Goal: Transaction & Acquisition: Purchase product/service

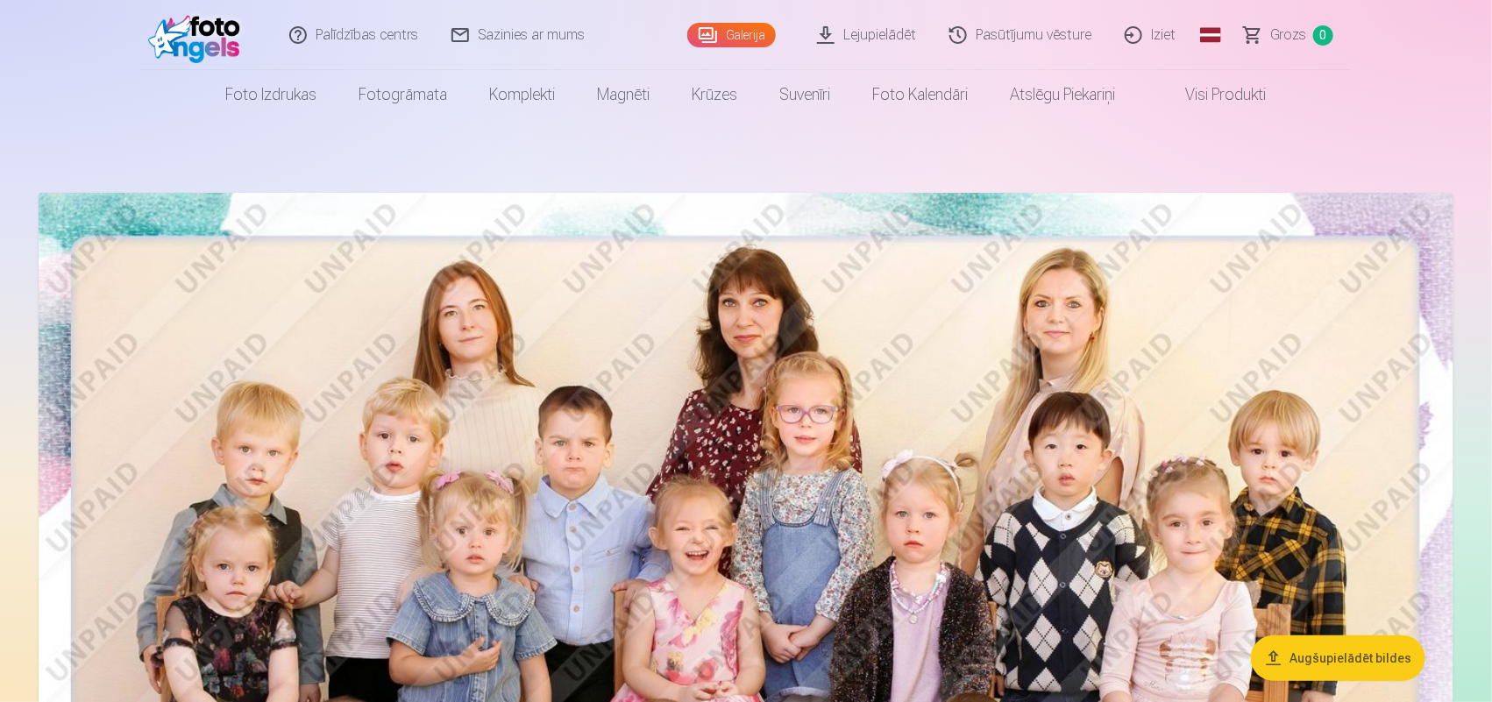
click at [745, 35] on link "Galerija" at bounding box center [731, 35] width 89 height 25
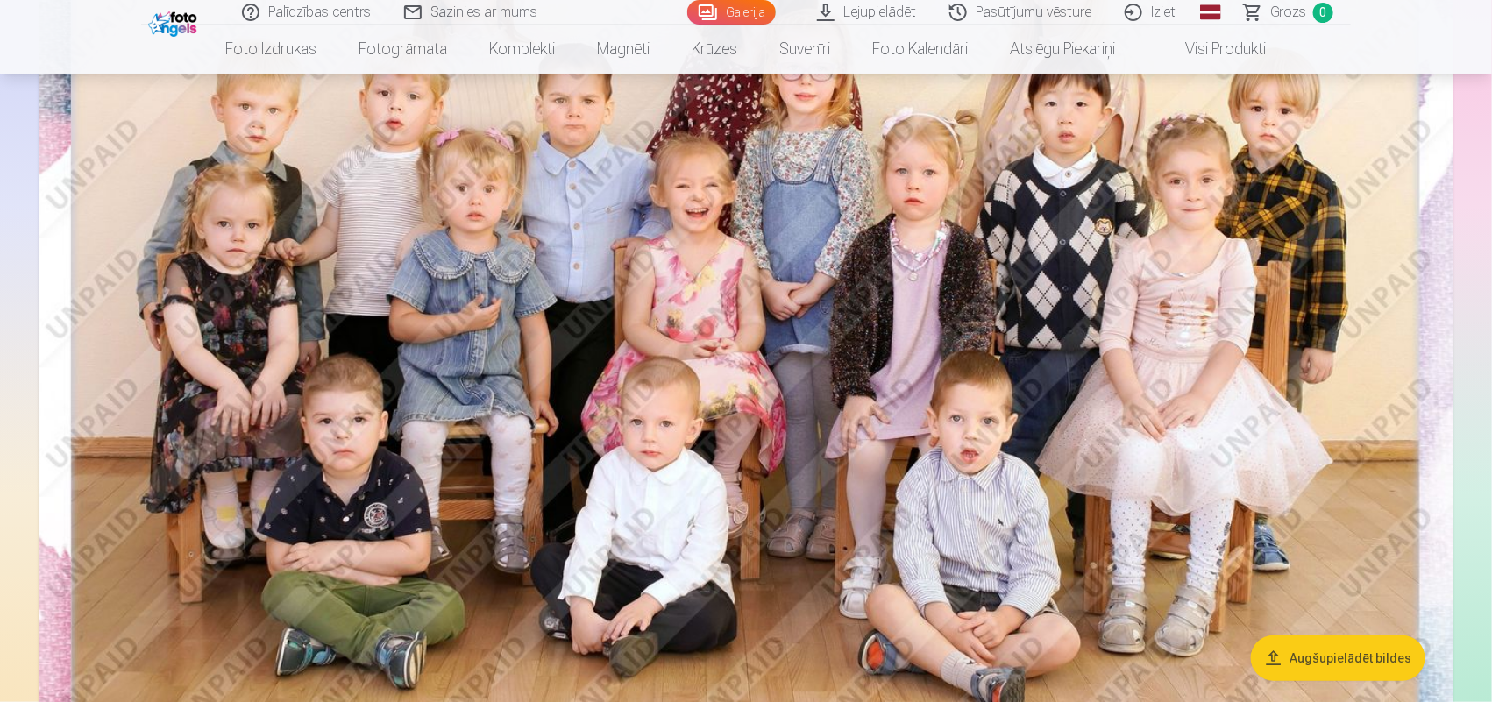
scroll to position [245, 0]
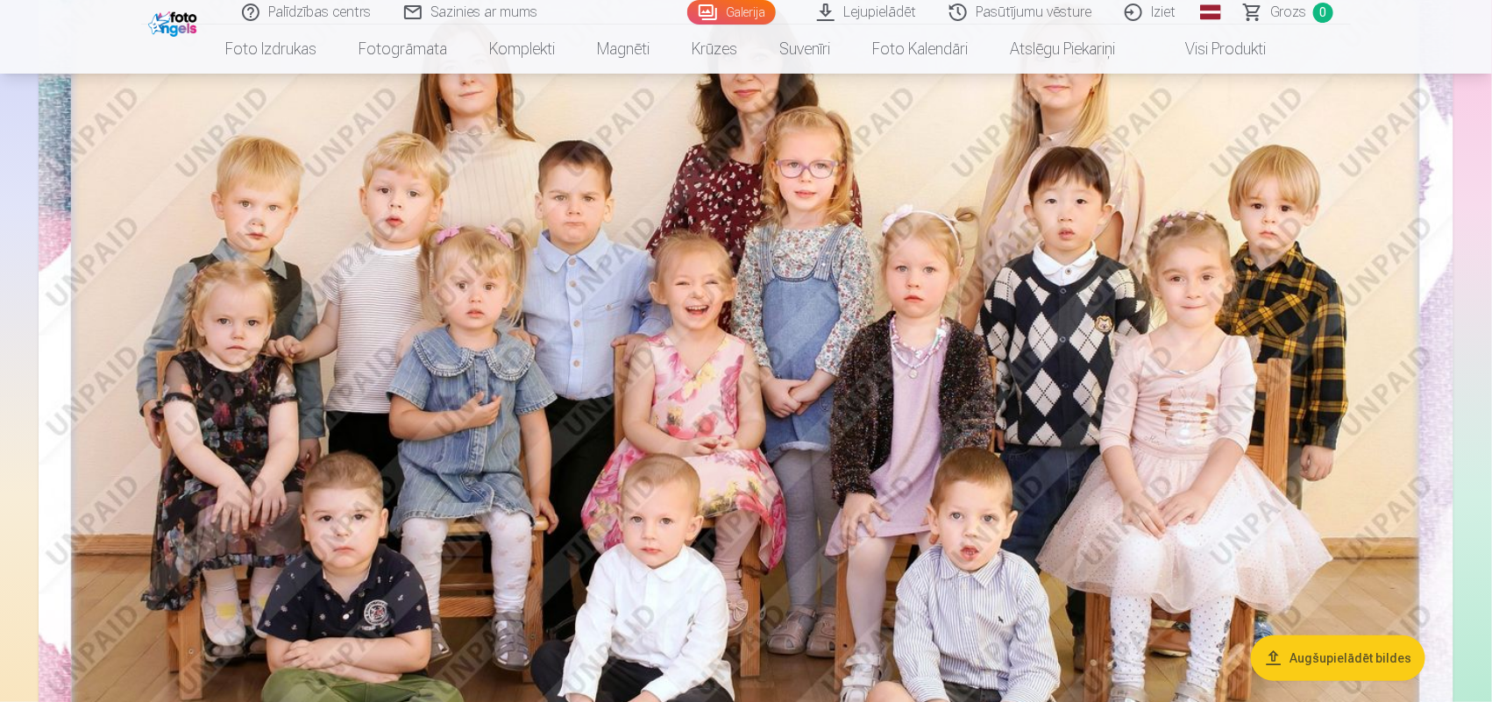
click at [957, 351] on img at bounding box center [746, 419] width 1415 height 944
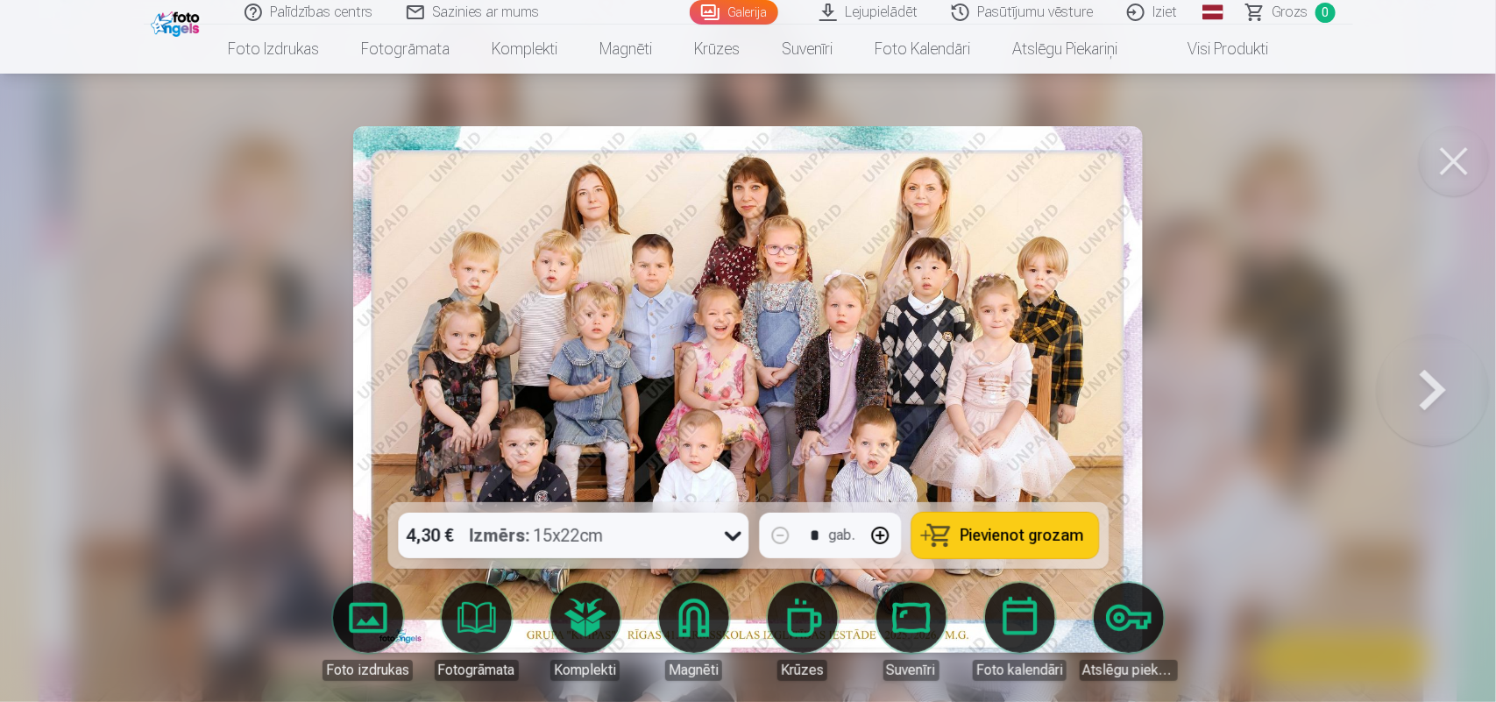
click at [1444, 169] on button at bounding box center [1454, 161] width 70 height 70
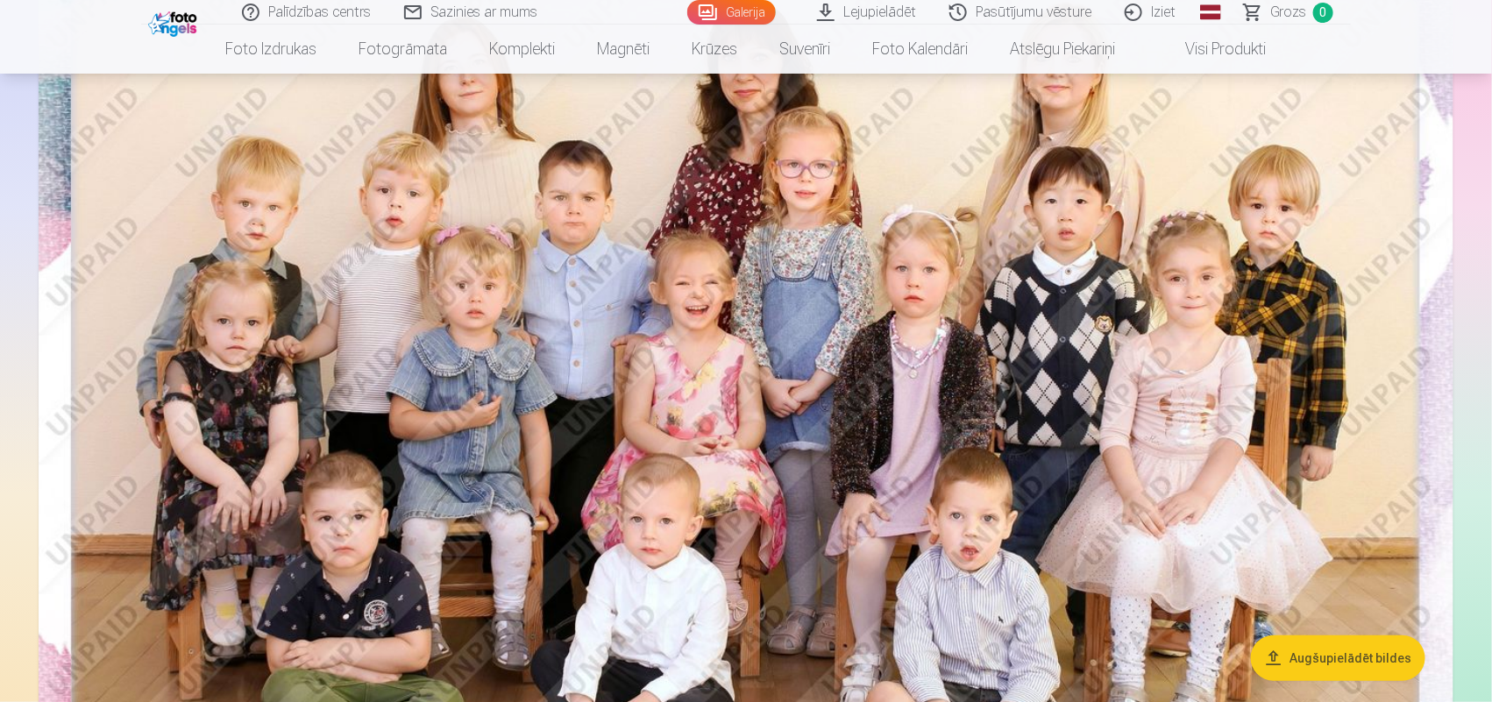
click at [904, 7] on link "Lejupielādēt" at bounding box center [867, 12] width 132 height 25
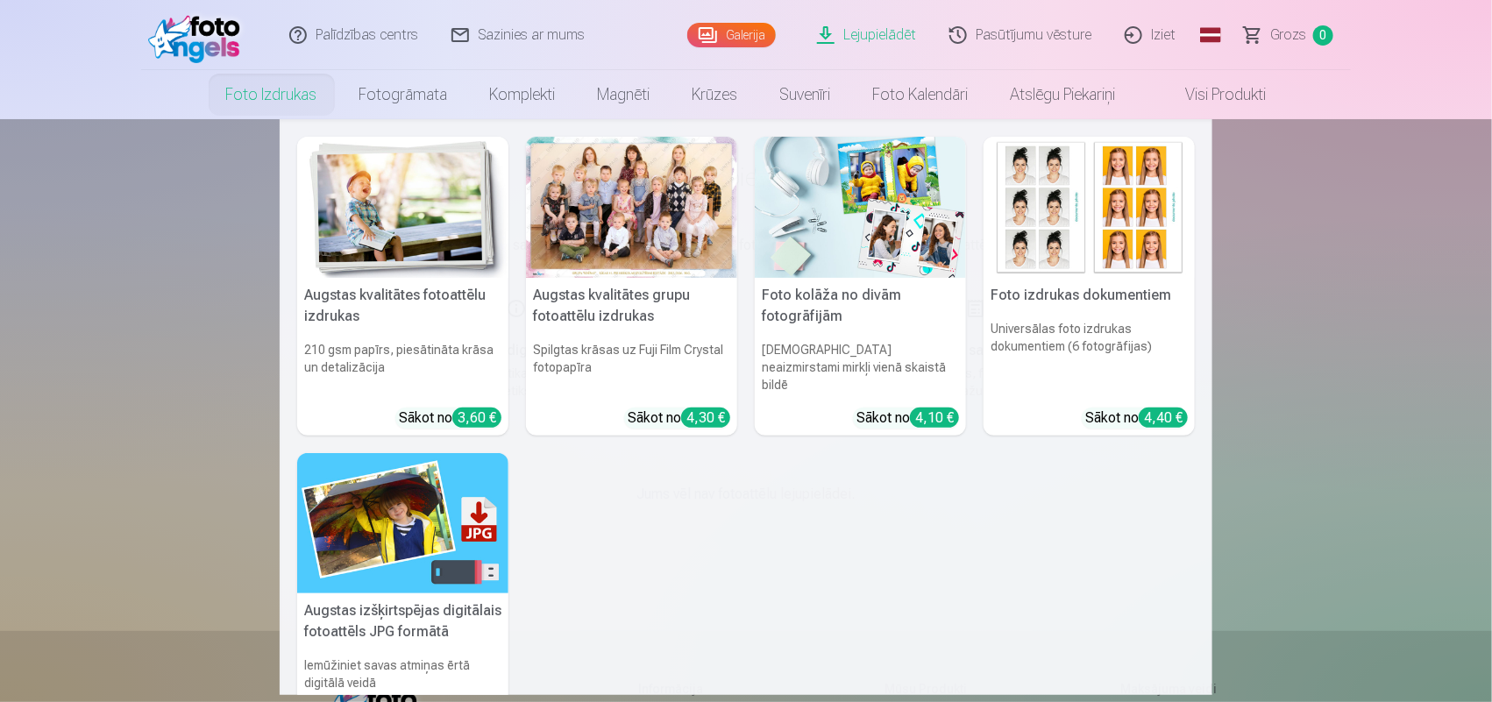
click at [298, 96] on link "Foto izdrukas" at bounding box center [271, 94] width 133 height 49
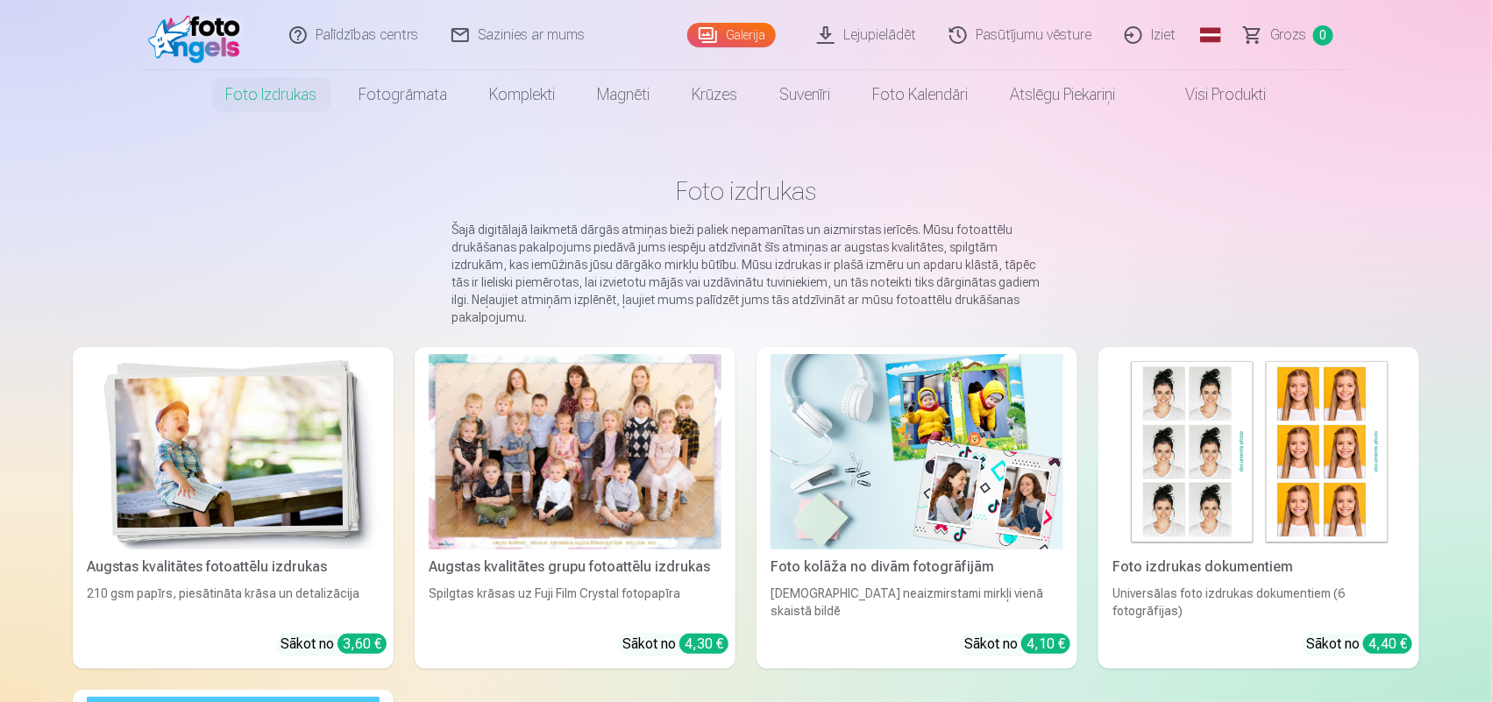
click at [726, 35] on link "Galerija" at bounding box center [731, 35] width 89 height 25
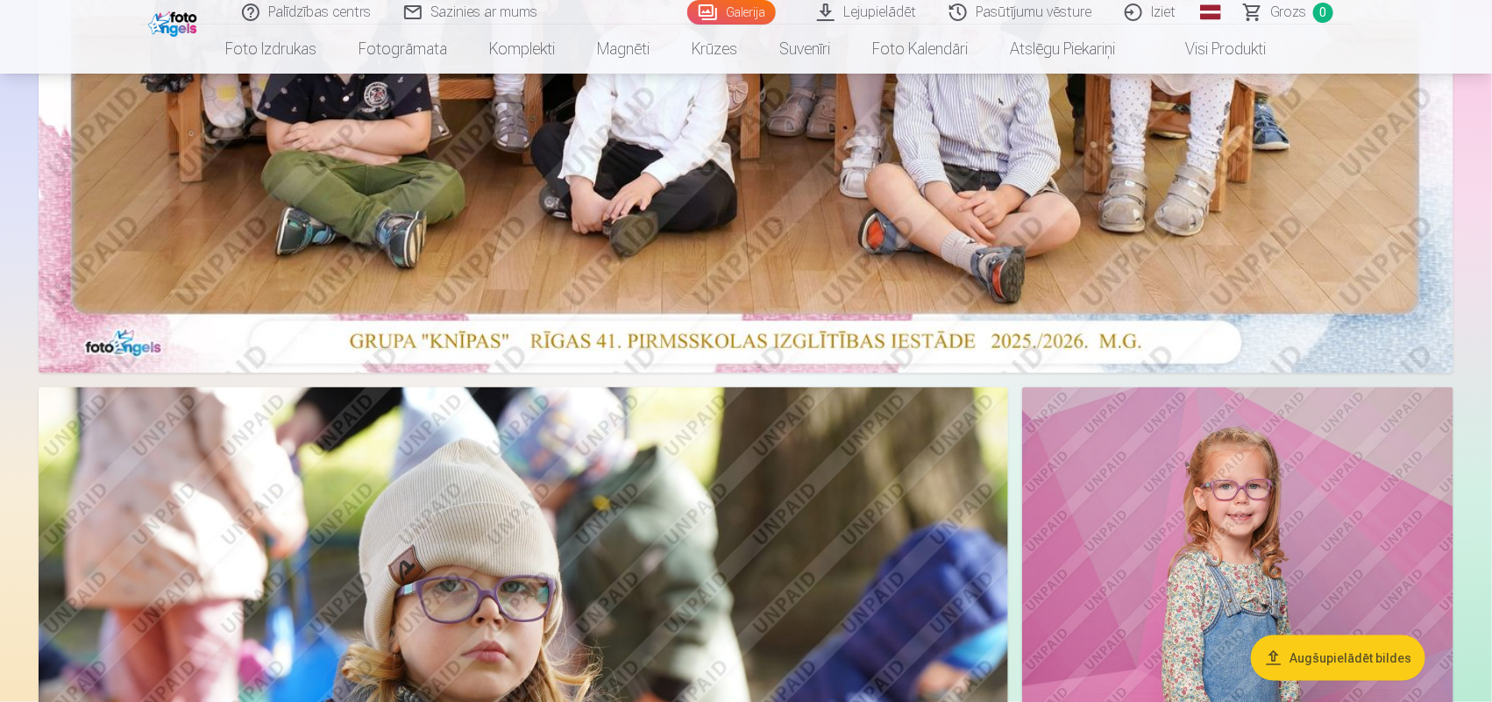
scroll to position [767, 0]
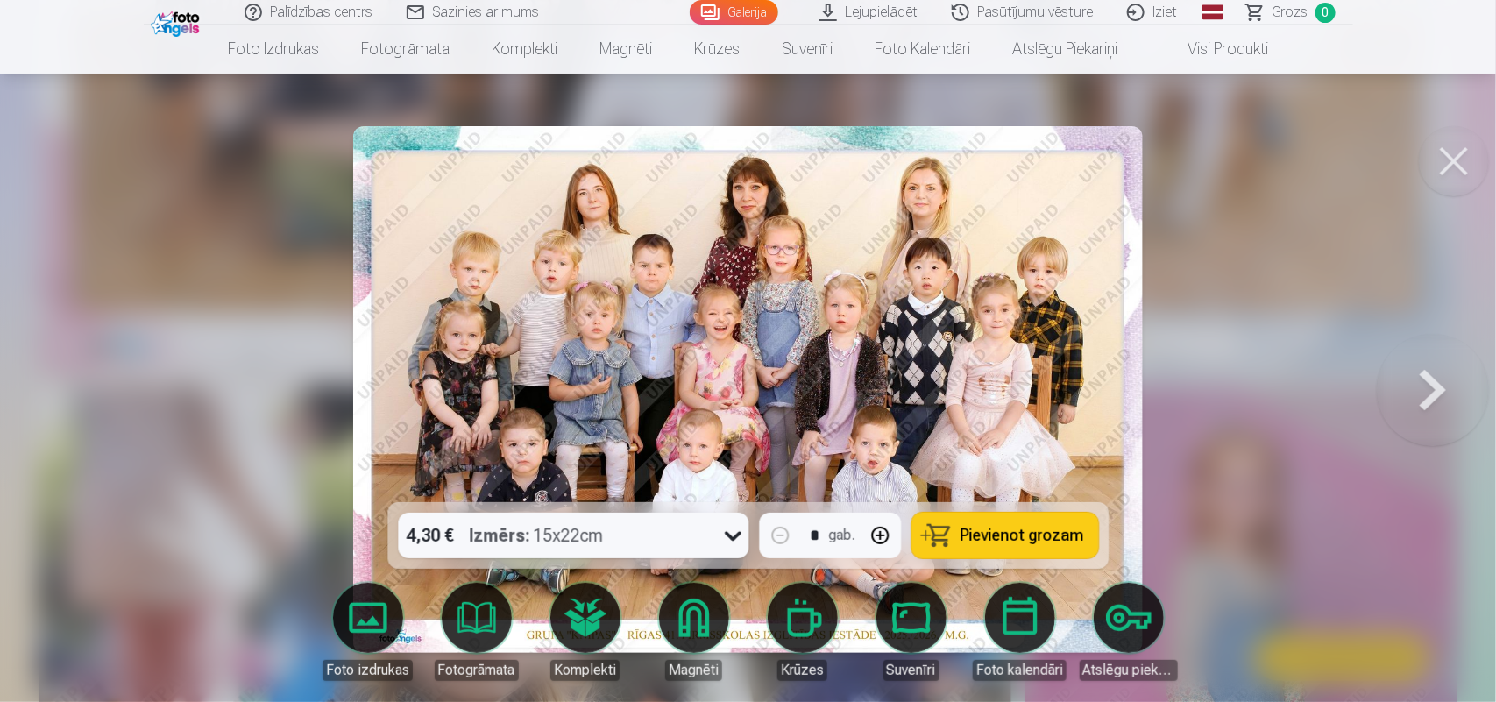
click at [1436, 149] on button at bounding box center [1454, 161] width 70 height 70
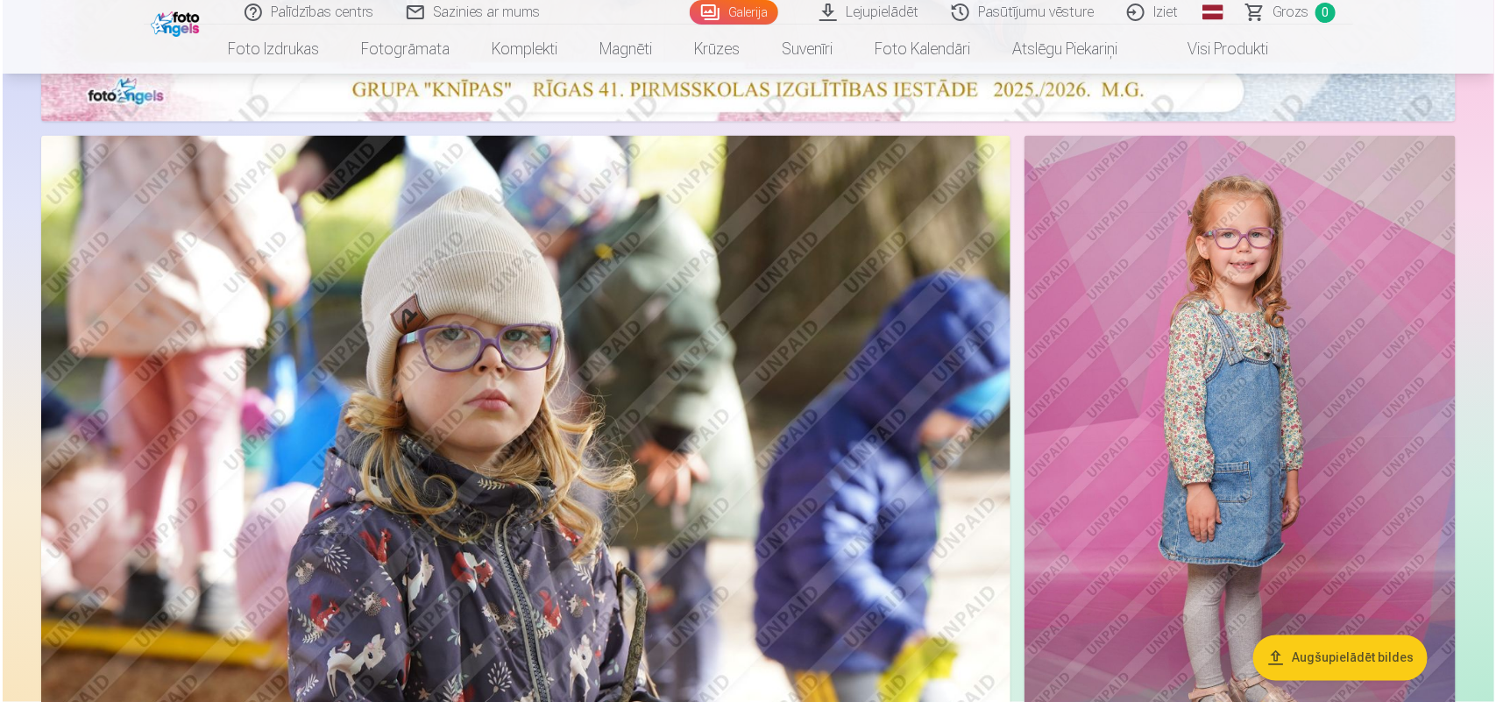
scroll to position [1205, 0]
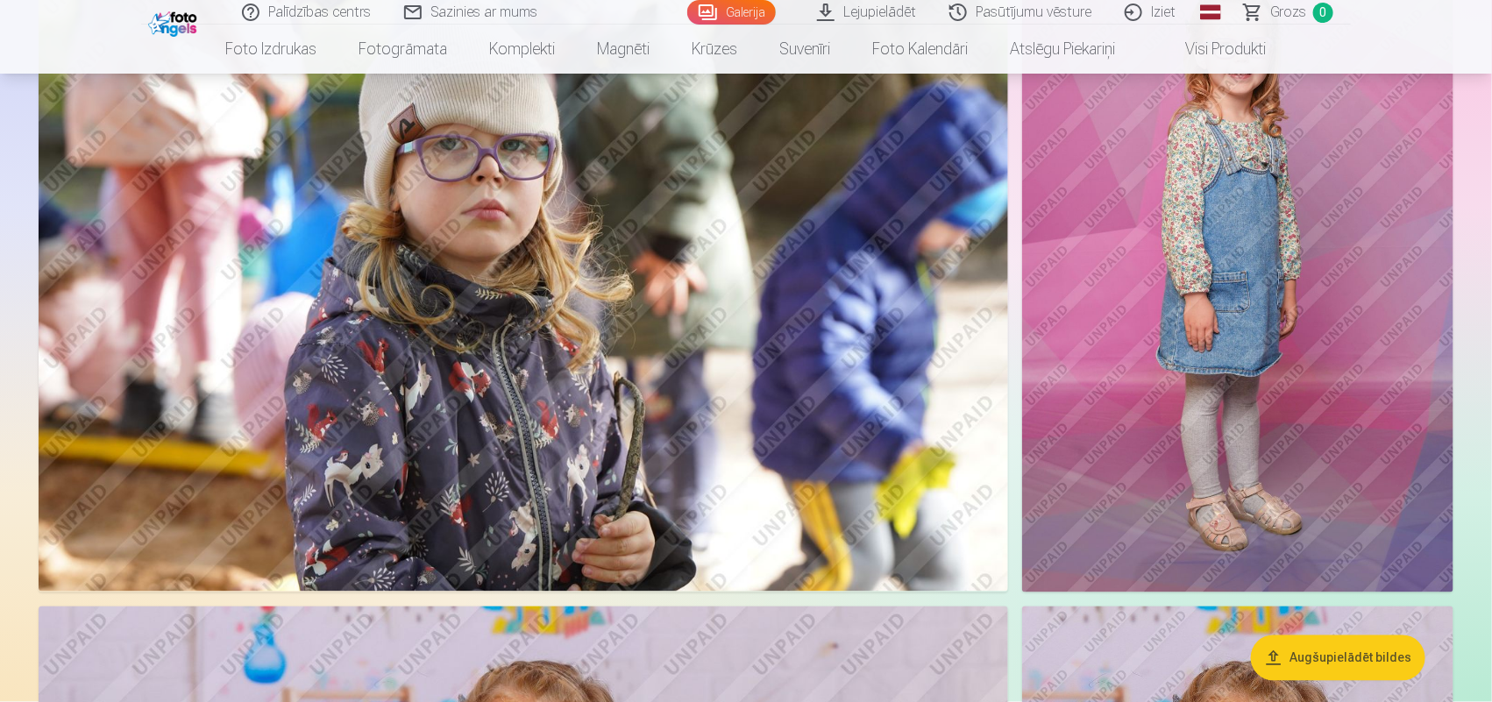
click at [684, 257] on img at bounding box center [524, 269] width 970 height 646
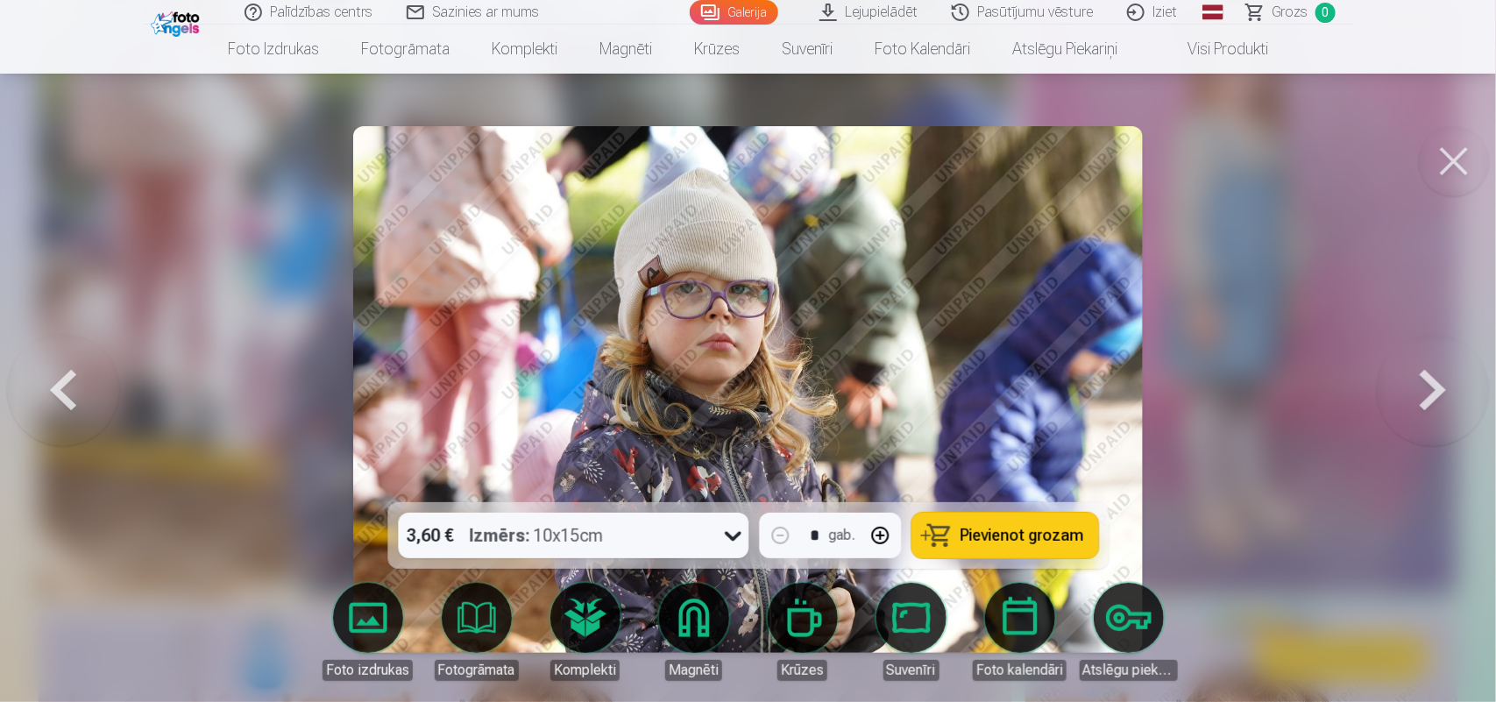
drag, startPoint x: 1445, startPoint y: 181, endPoint x: 1217, endPoint y: 259, distance: 240.9
click at [1444, 181] on button at bounding box center [1454, 161] width 70 height 70
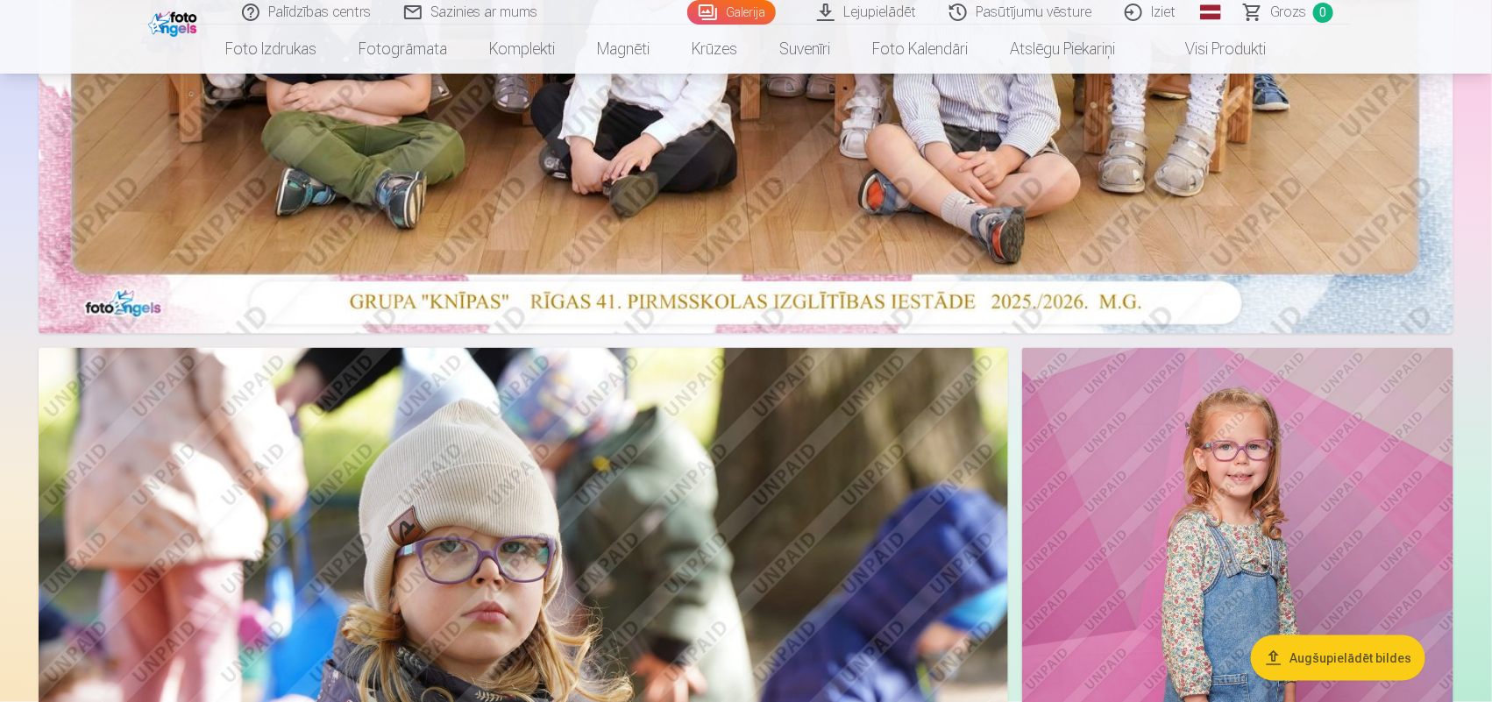
scroll to position [654, 0]
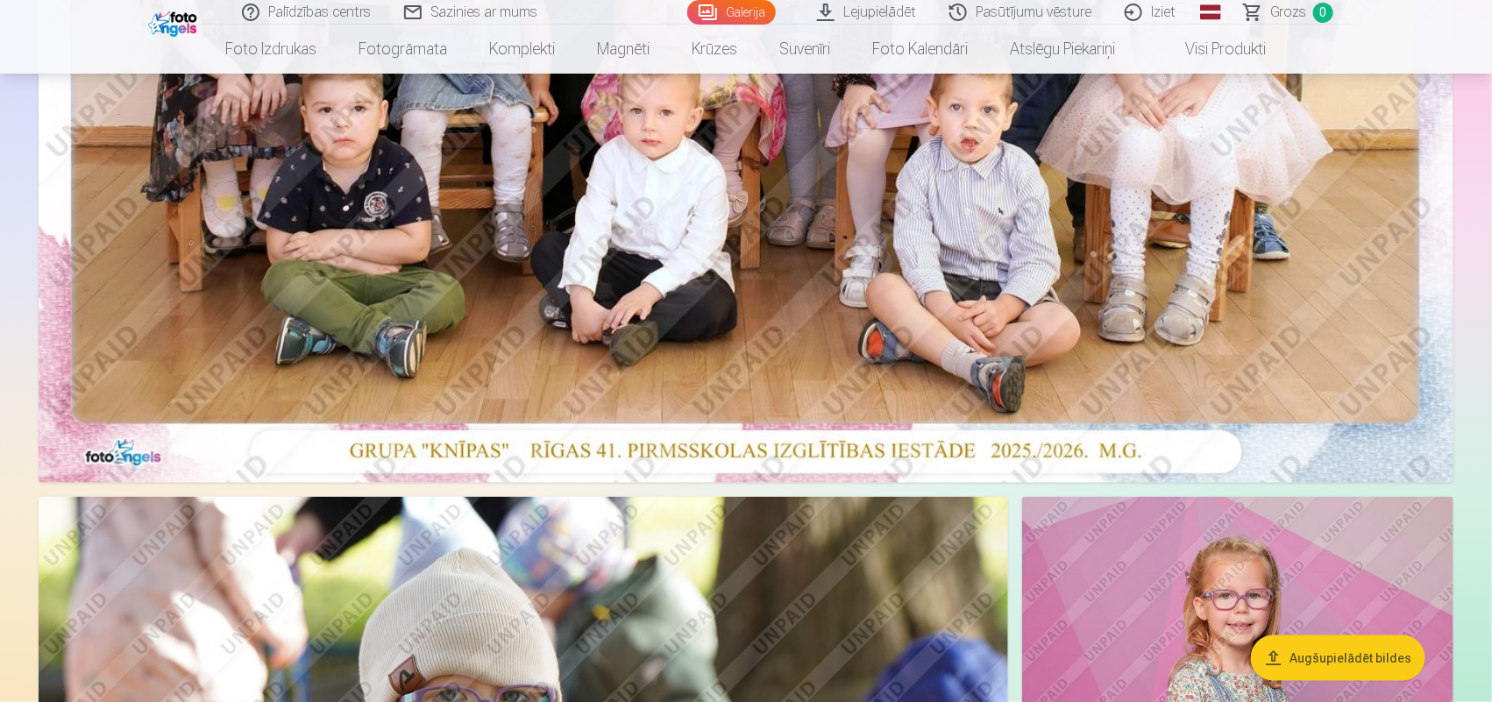
click at [169, 15] on img at bounding box center [174, 22] width 53 height 30
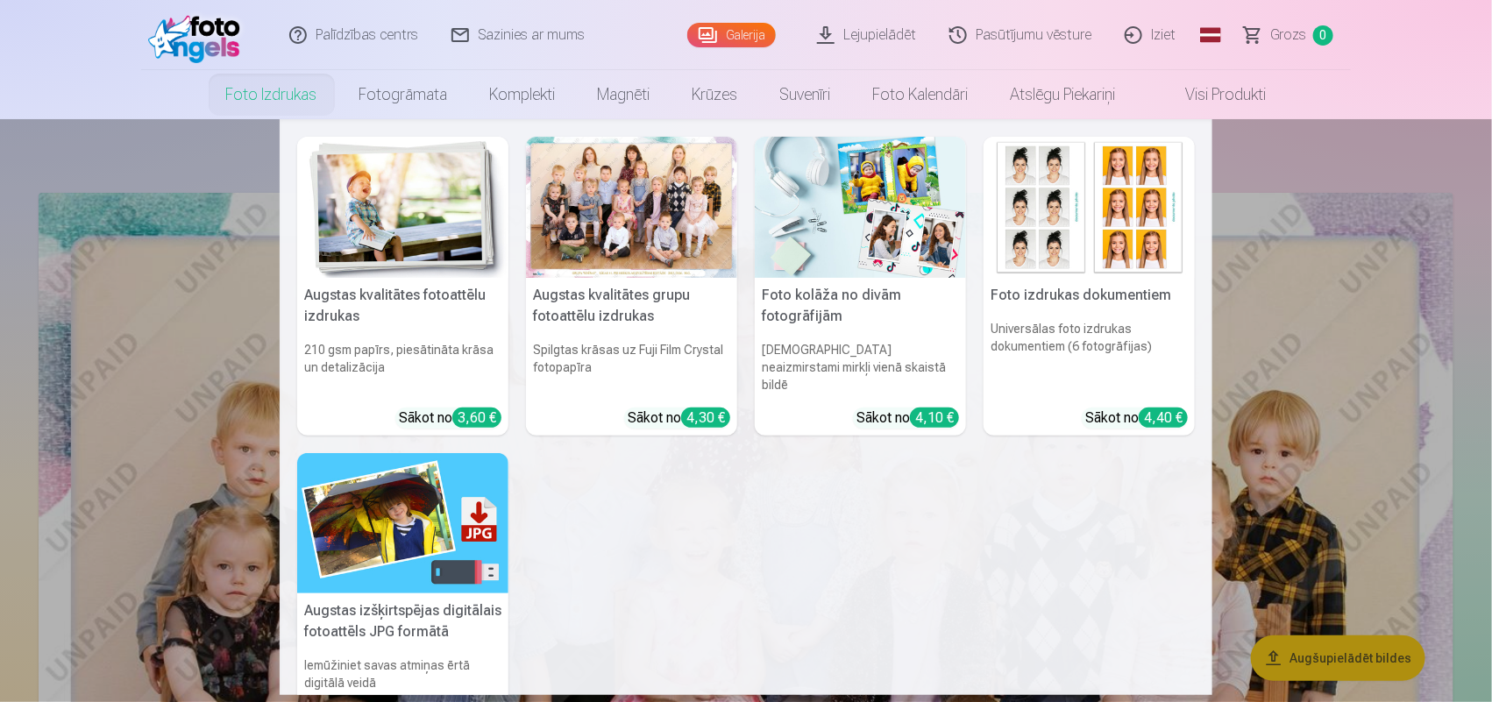
click at [378, 475] on img at bounding box center [402, 523] width 211 height 141
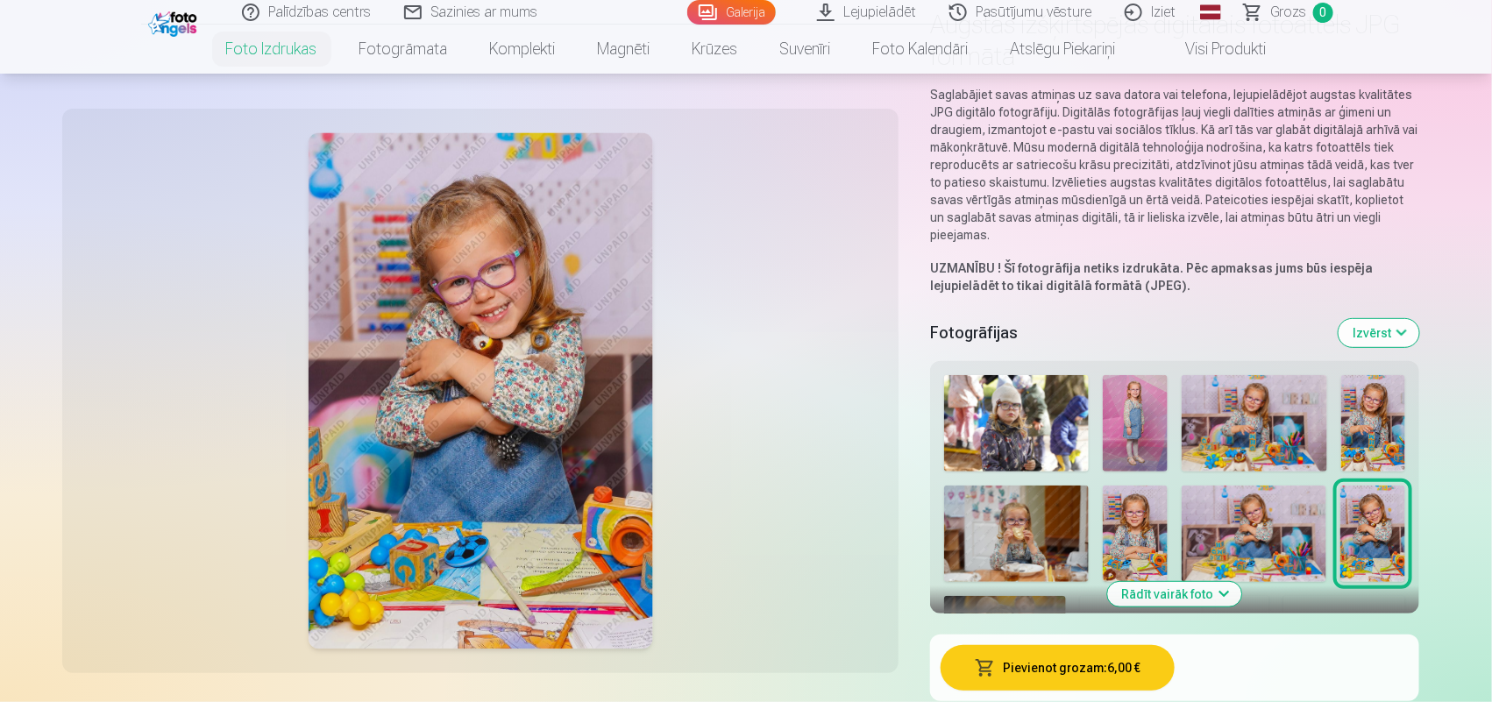
scroll to position [219, 0]
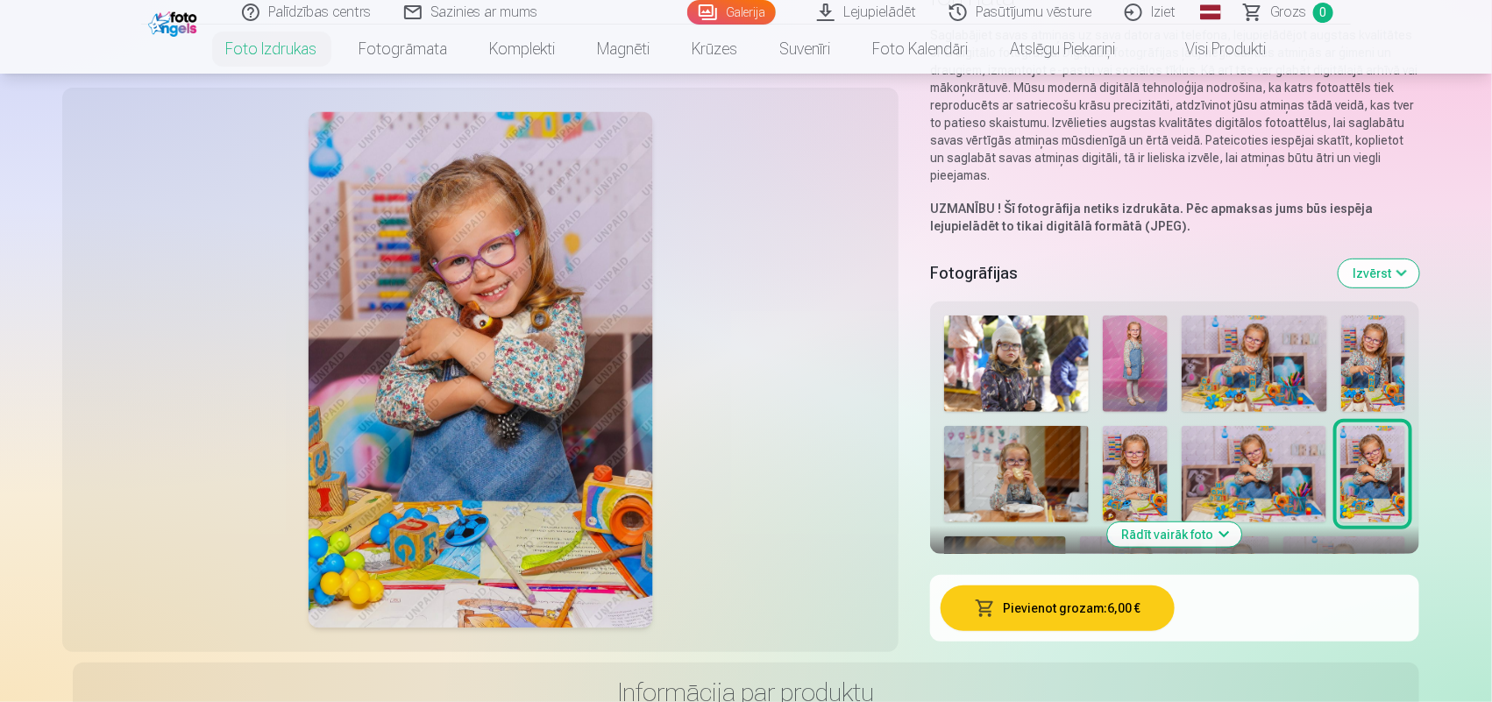
click at [1179, 532] on button "Rādīt vairāk foto" at bounding box center [1175, 534] width 134 height 25
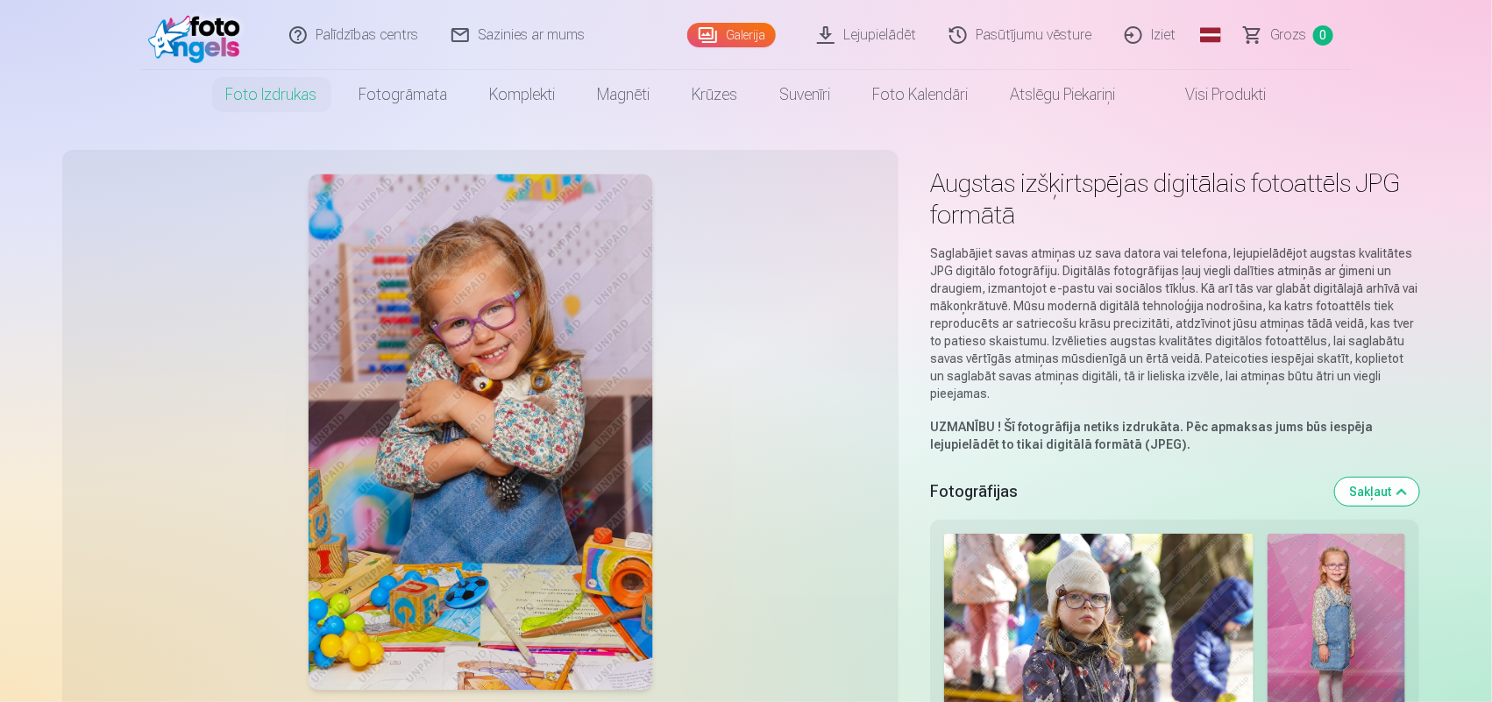
scroll to position [0, 0]
click at [567, 36] on link "Sazinies ar mums" at bounding box center [519, 35] width 167 height 70
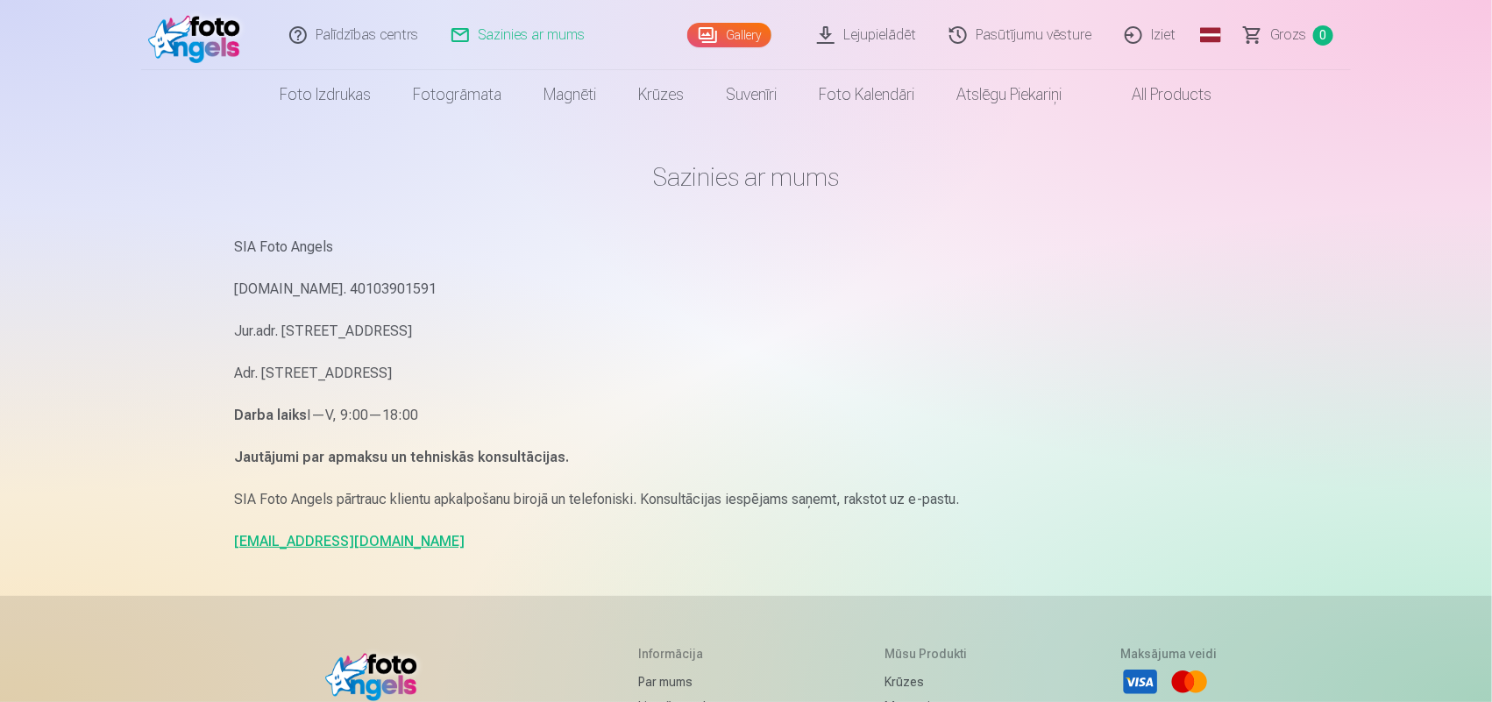
click at [401, 35] on link "Palīdzības centrs" at bounding box center [355, 35] width 162 height 70
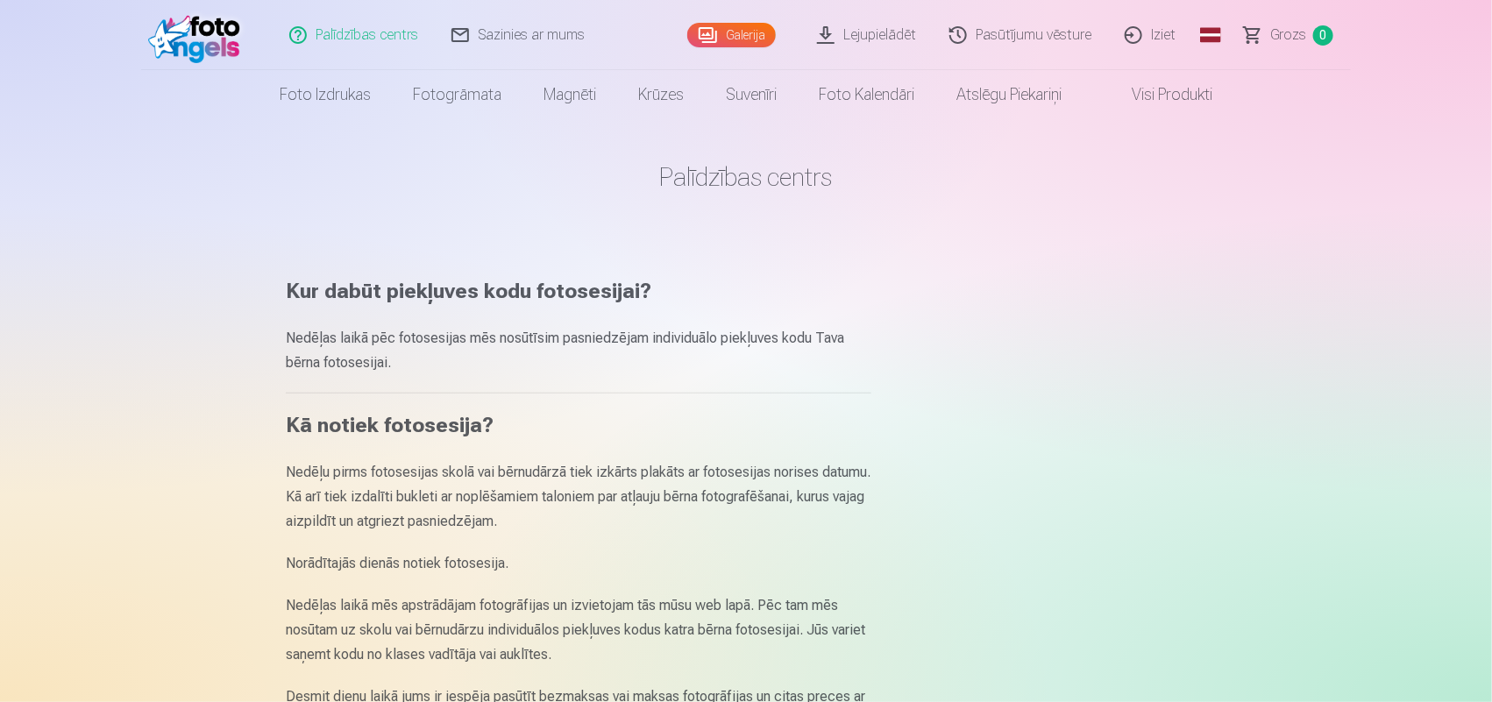
click at [329, 102] on link "Foto izdrukas" at bounding box center [325, 94] width 133 height 49
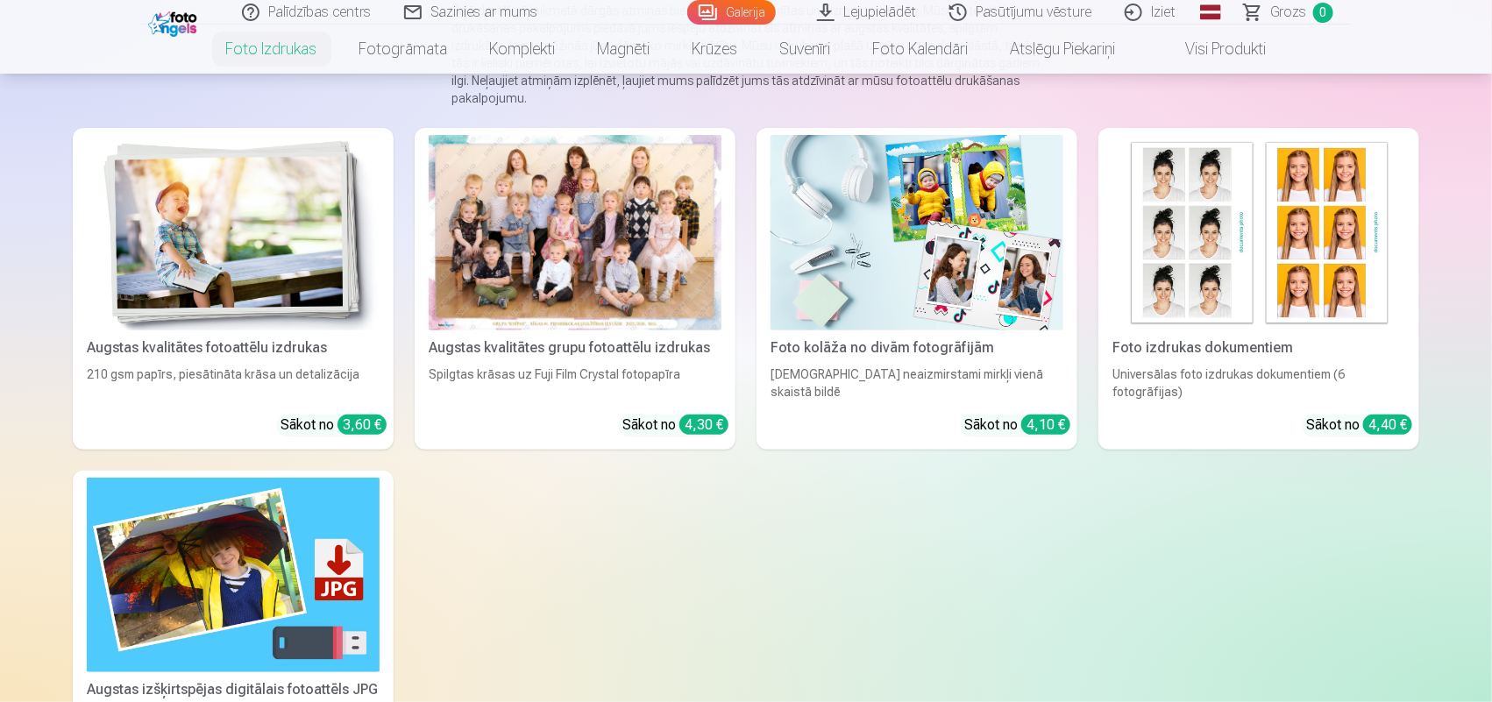
scroll to position [548, 0]
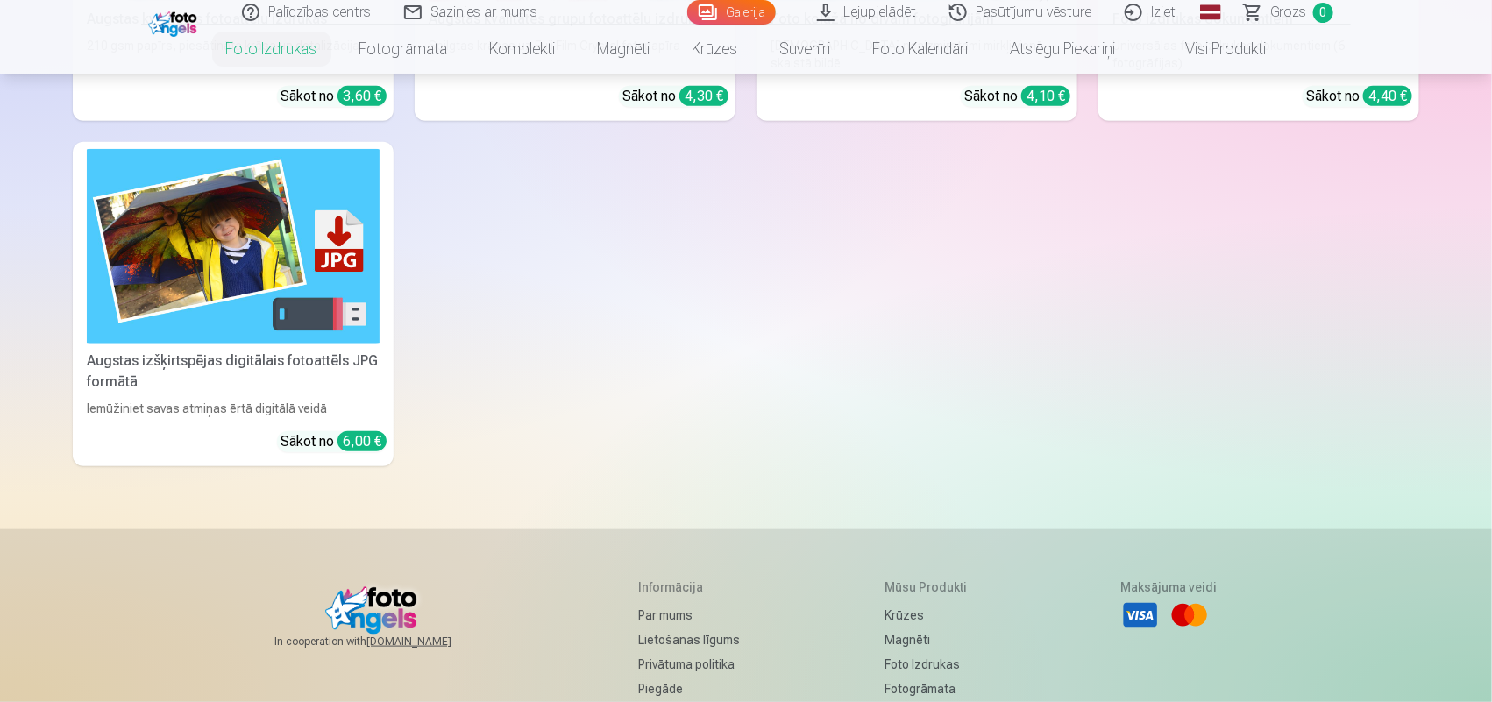
click at [333, 291] on img at bounding box center [233, 246] width 293 height 195
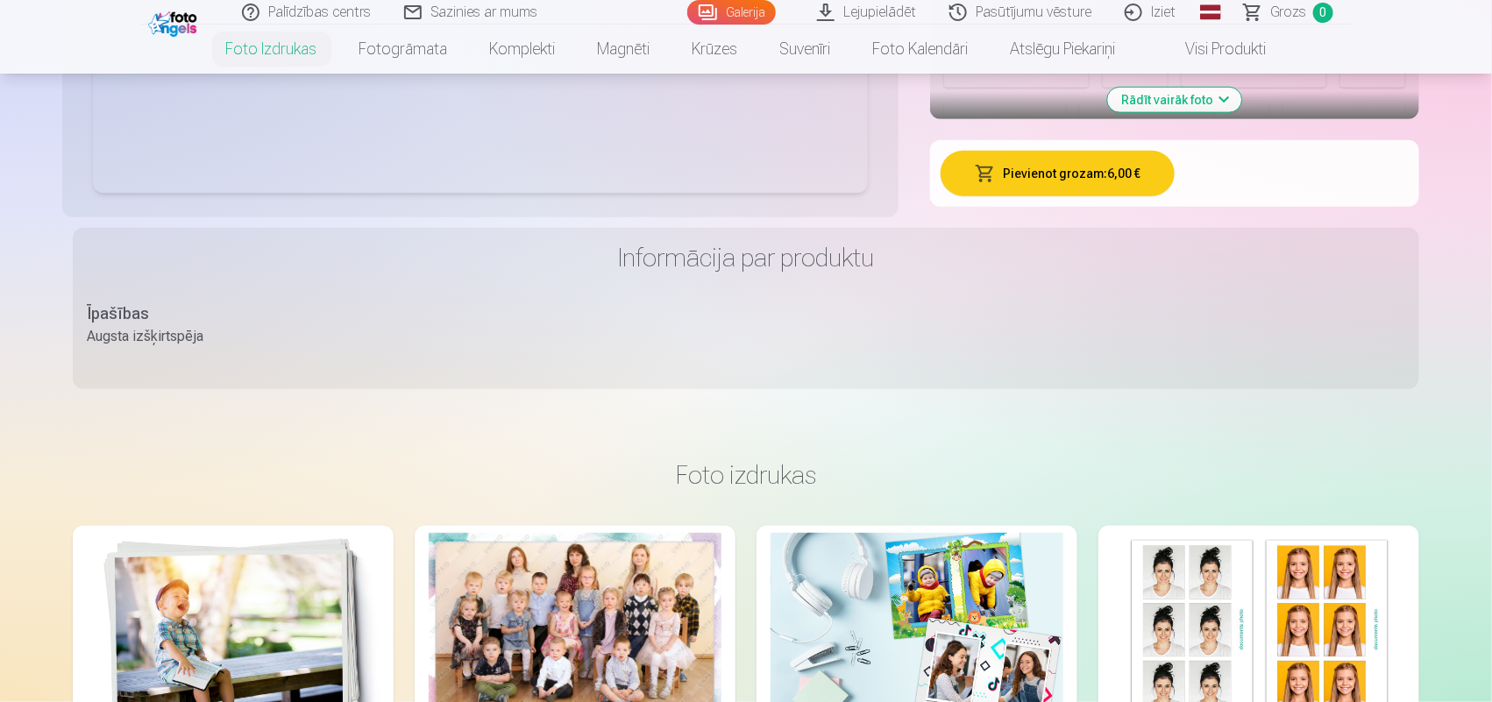
scroll to position [657, 0]
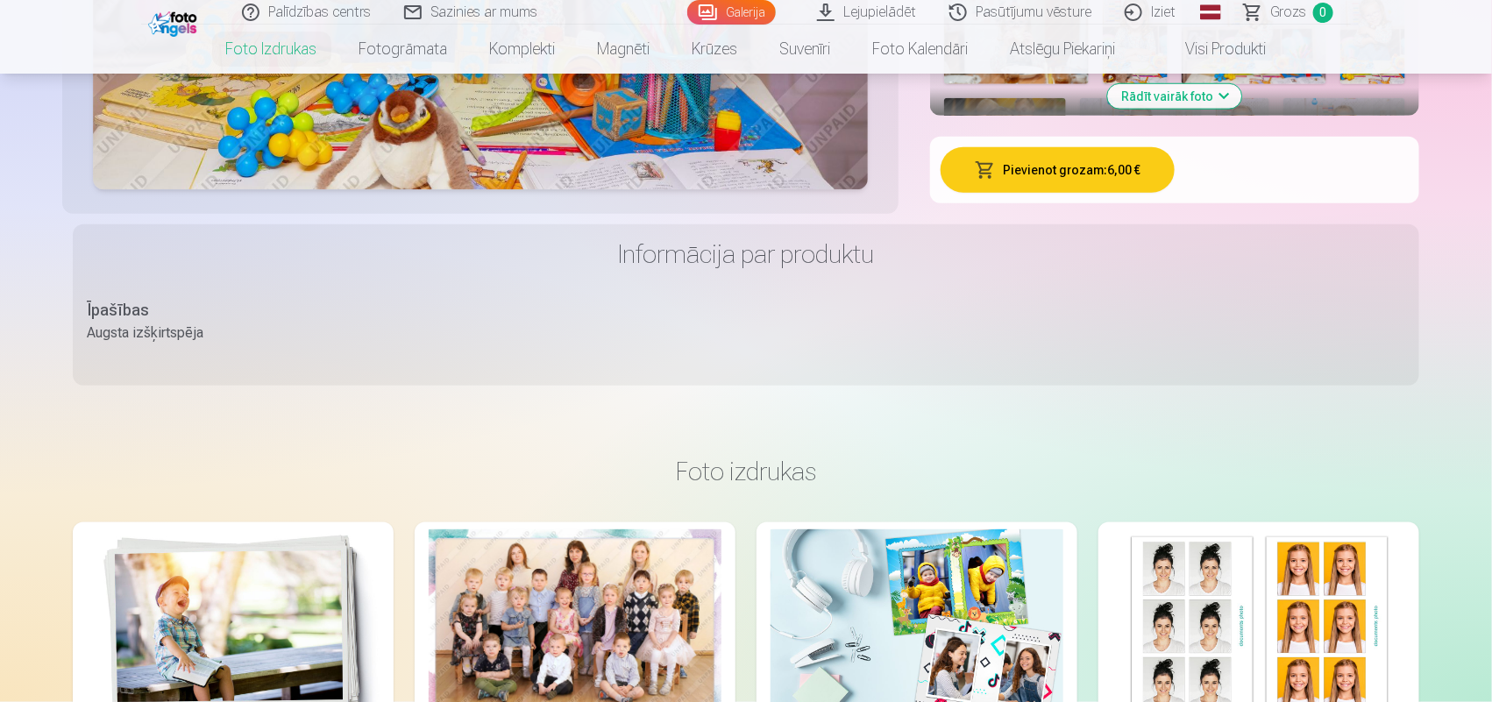
click at [1034, 173] on button "Pievienot grozam : 6,00 €" at bounding box center [1058, 170] width 234 height 46
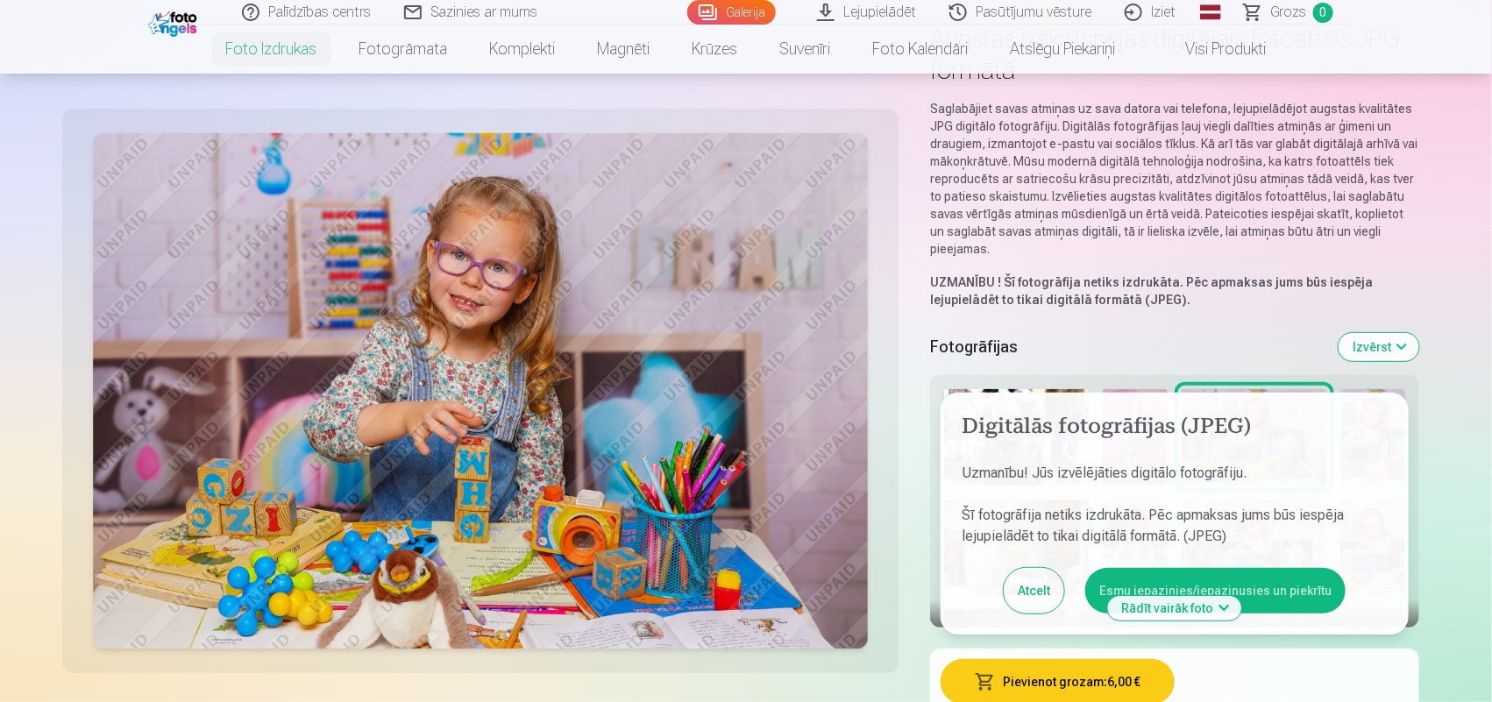
scroll to position [219, 0]
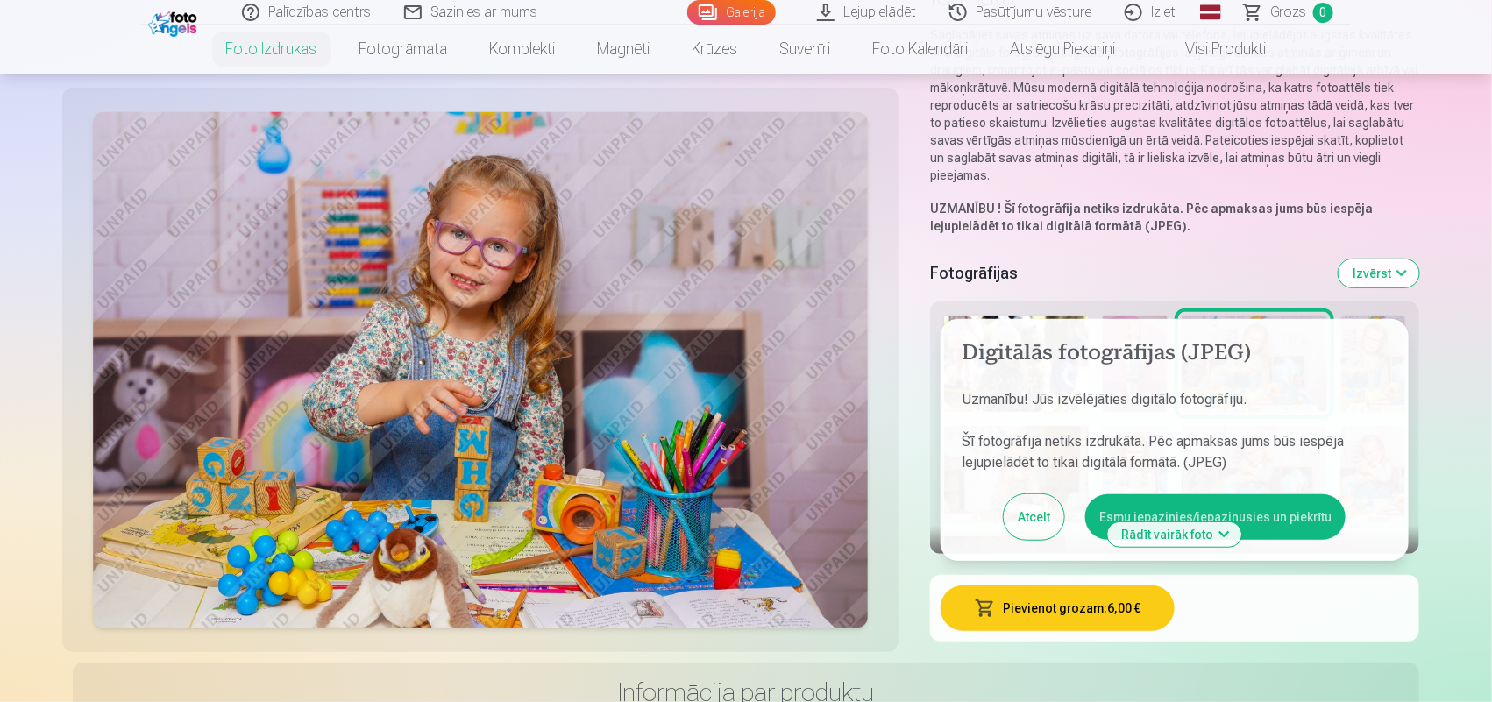
click at [1294, 515] on button "Esmu iepazinies/iepazinusies un piekrītu" at bounding box center [1215, 517] width 260 height 46
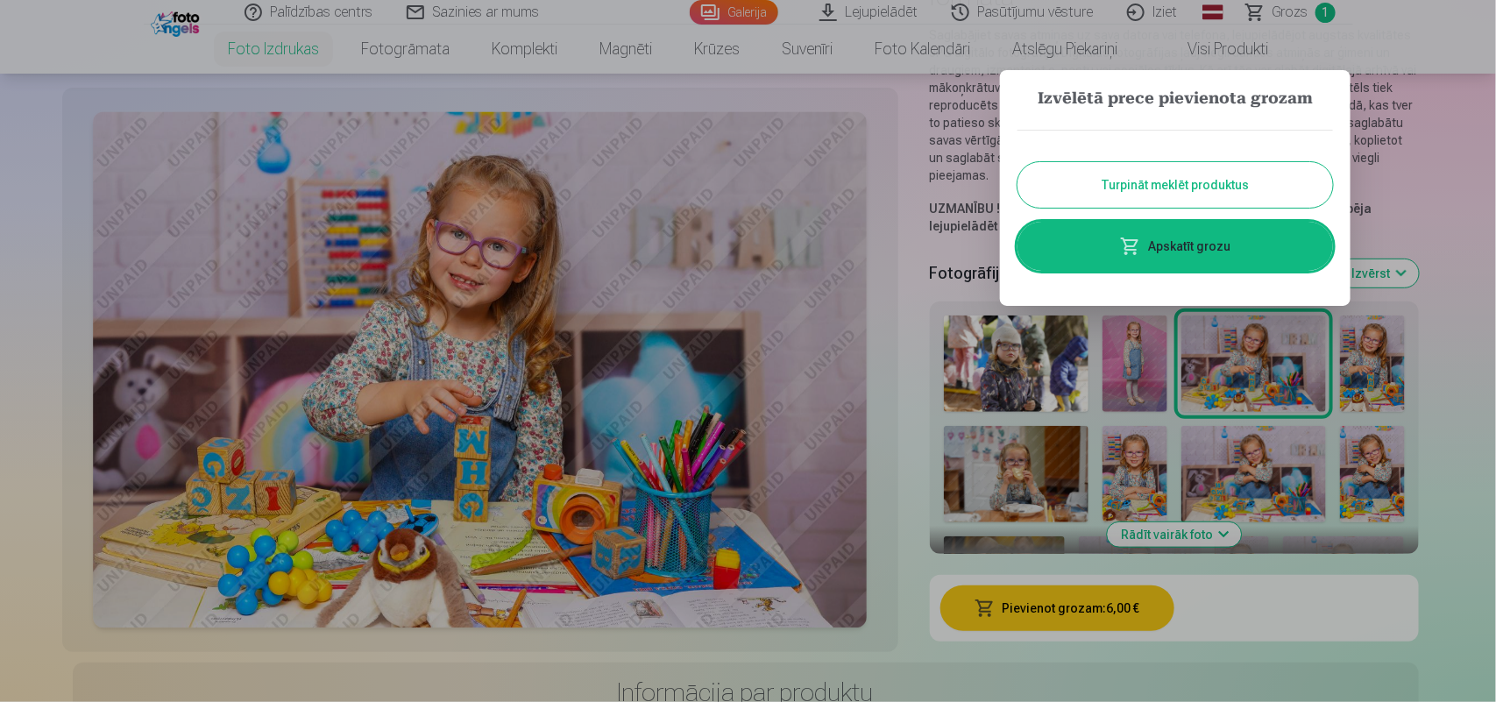
click at [1194, 188] on button "Turpināt meklēt produktus" at bounding box center [1176, 185] width 316 height 46
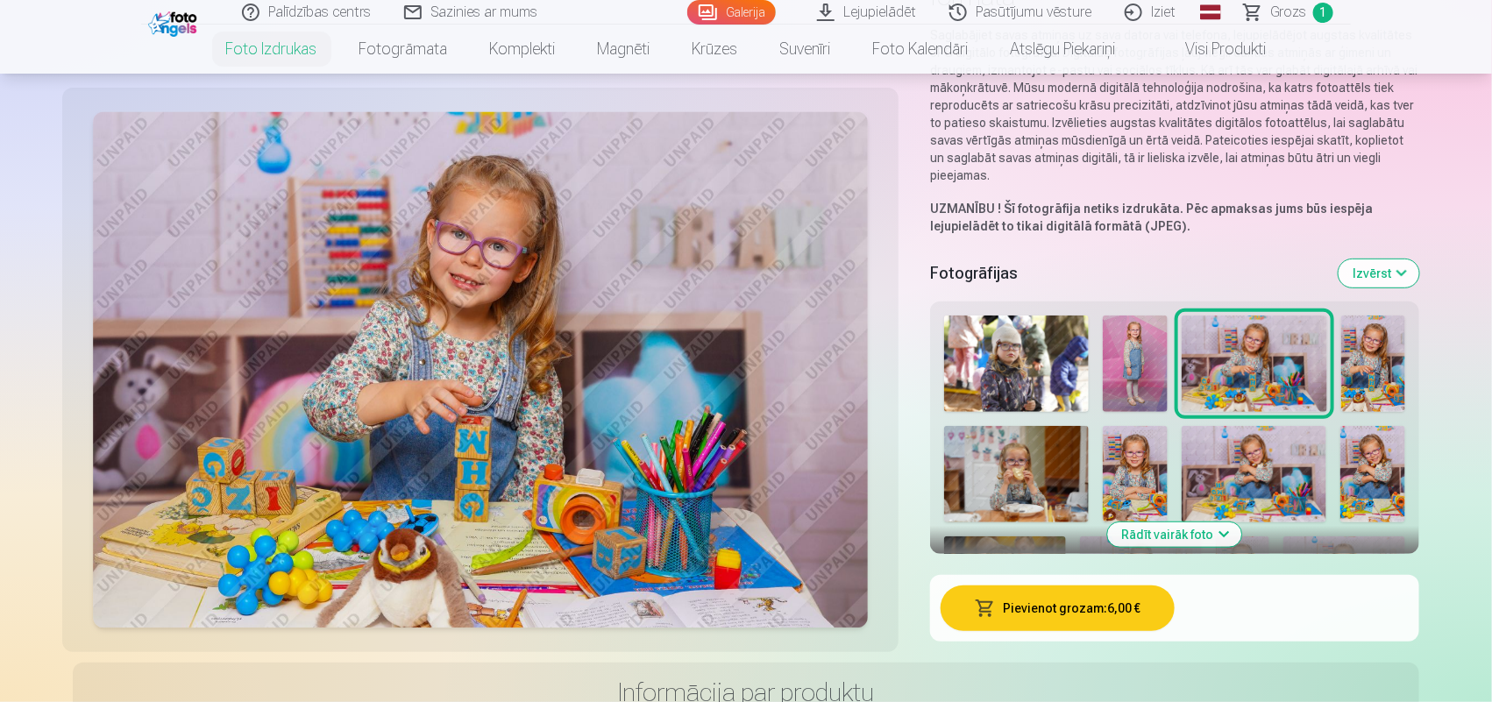
scroll to position [0, 0]
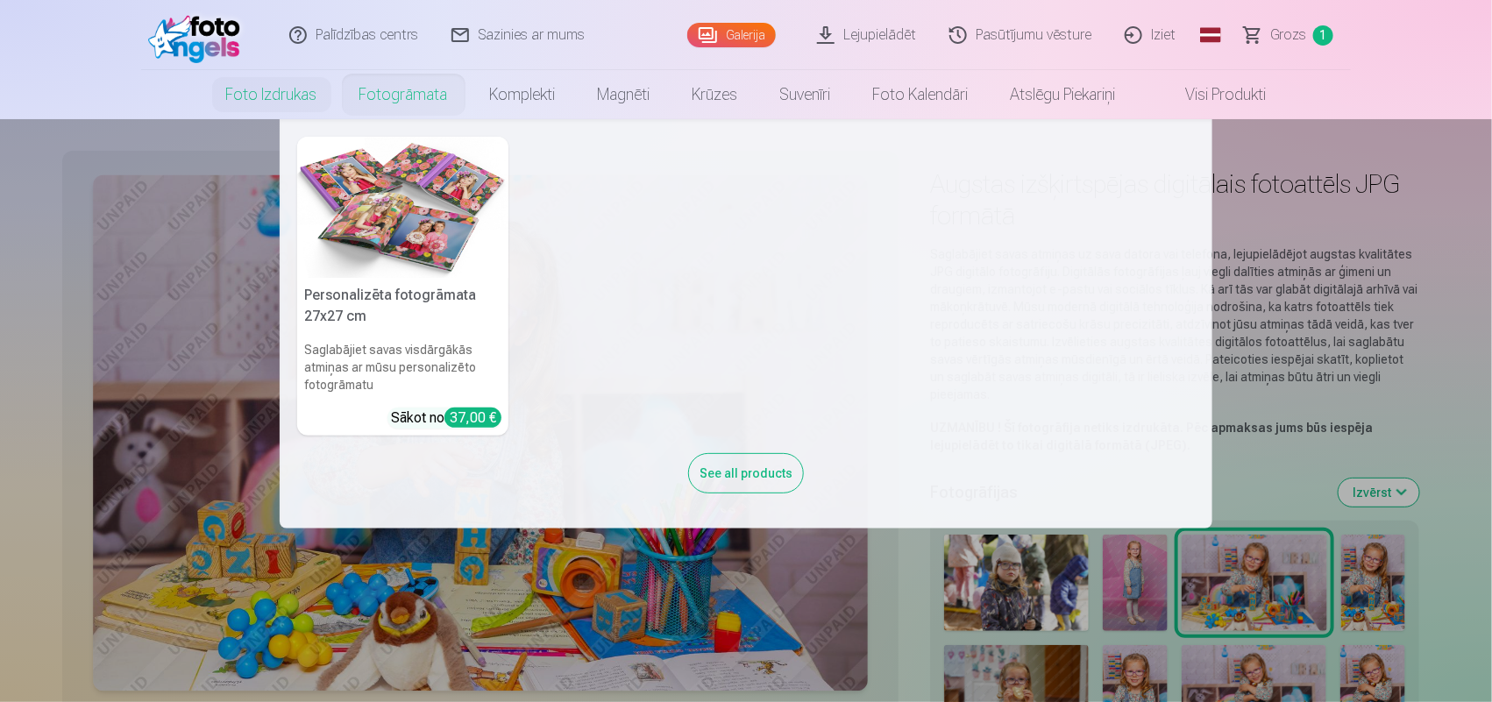
click at [423, 92] on link "Fotogrāmata" at bounding box center [403, 94] width 131 height 49
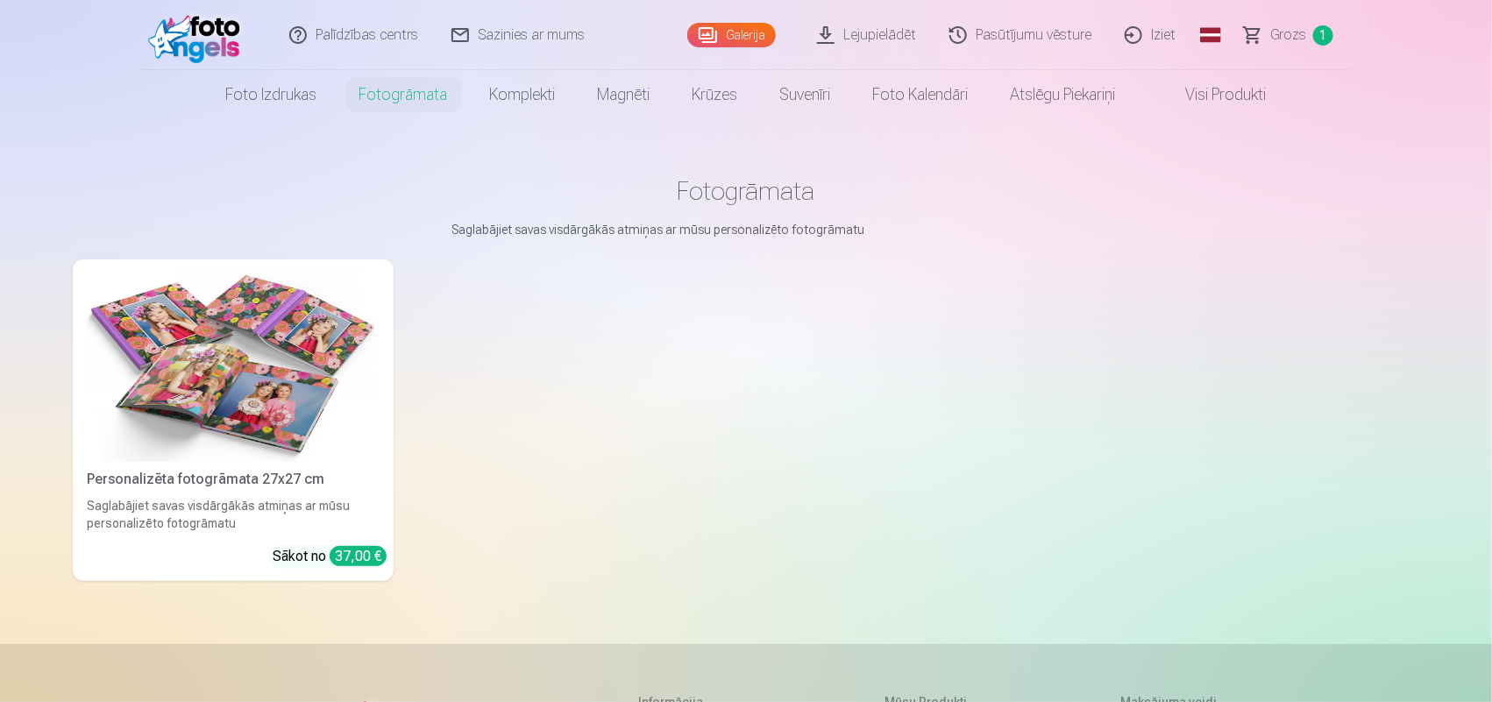
click at [314, 295] on img at bounding box center [233, 363] width 293 height 195
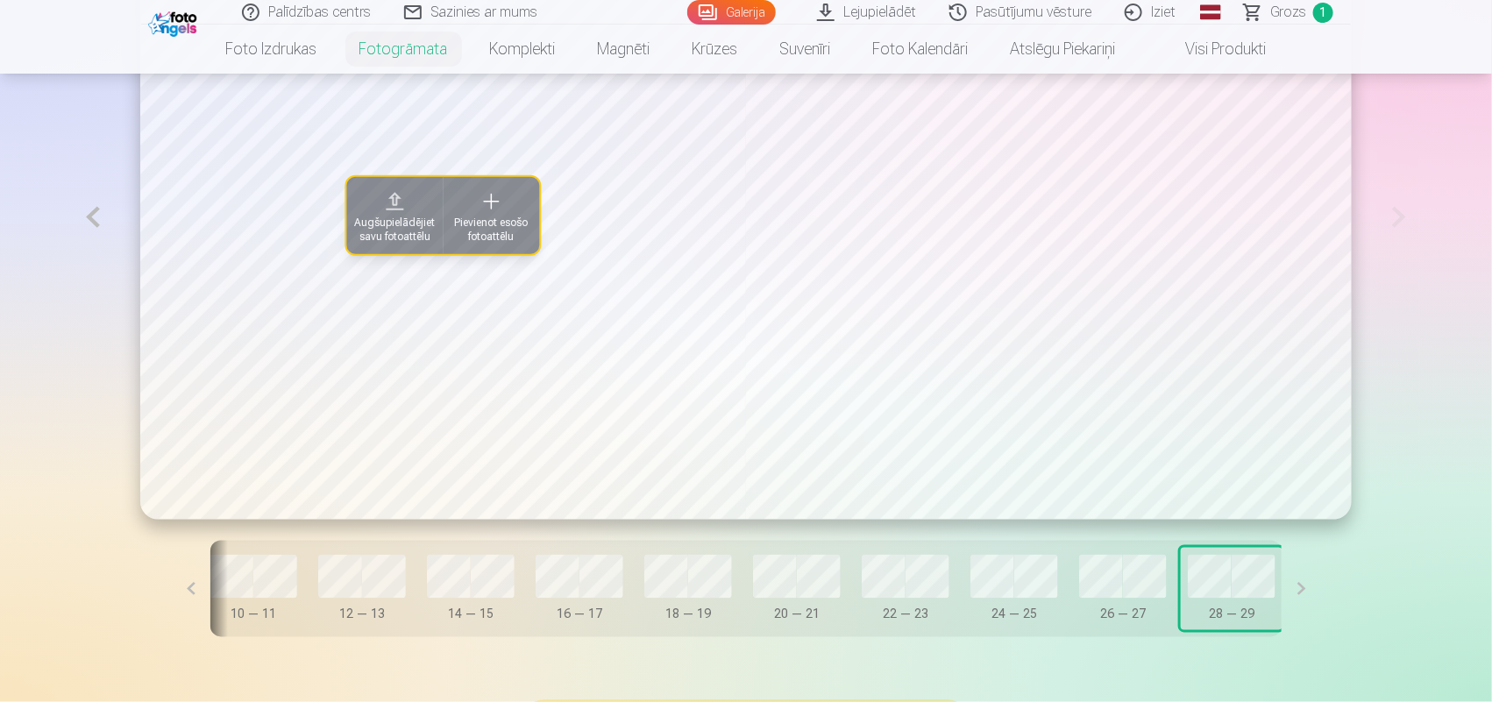
scroll to position [0, 667]
drag, startPoint x: 1119, startPoint y: 650, endPoint x: 978, endPoint y: 641, distance: 140.6
click at [978, 641] on div "Augšupielādējiet savu fotoattēlu Pievienot esošo fotoattēlu Vāks 0 — 1 2 — 3 4 …" at bounding box center [746, 286] width 1347 height 786
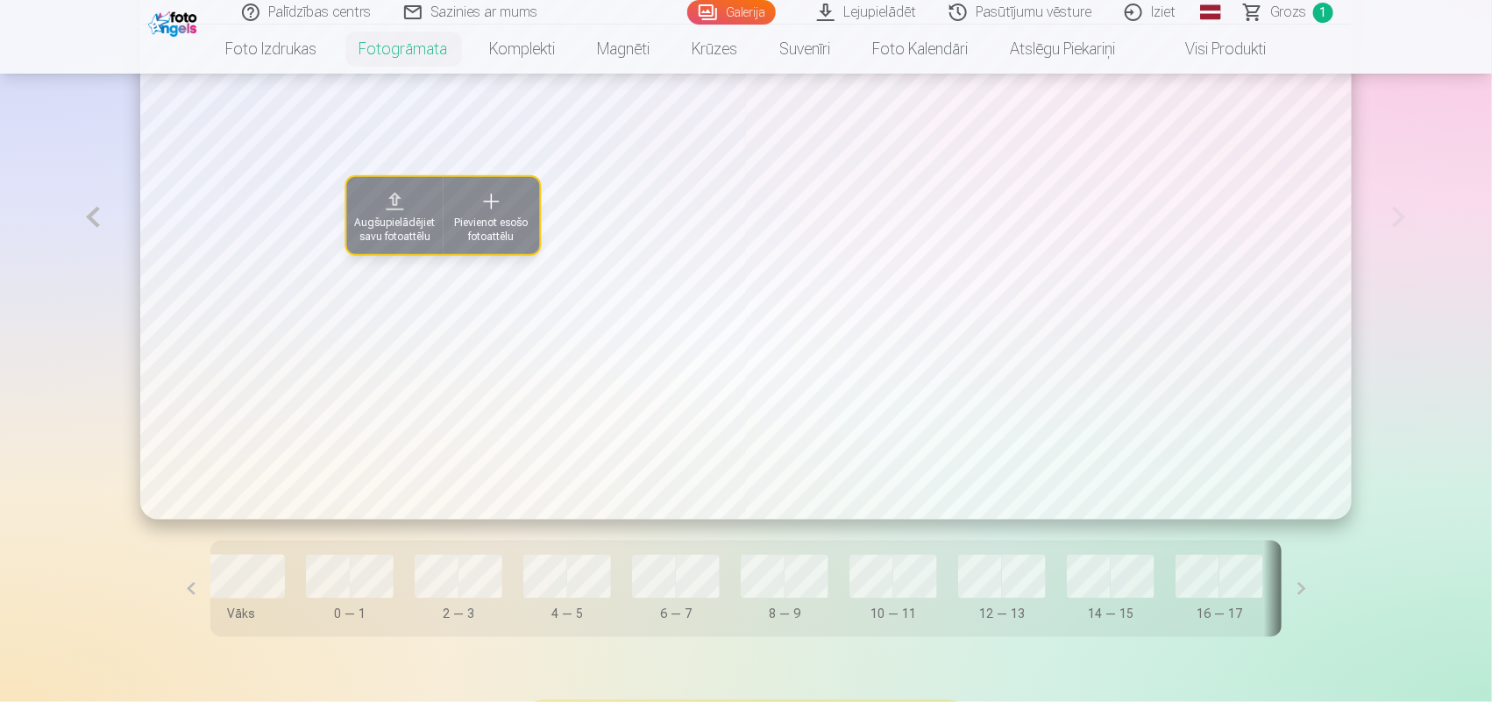
scroll to position [0, 0]
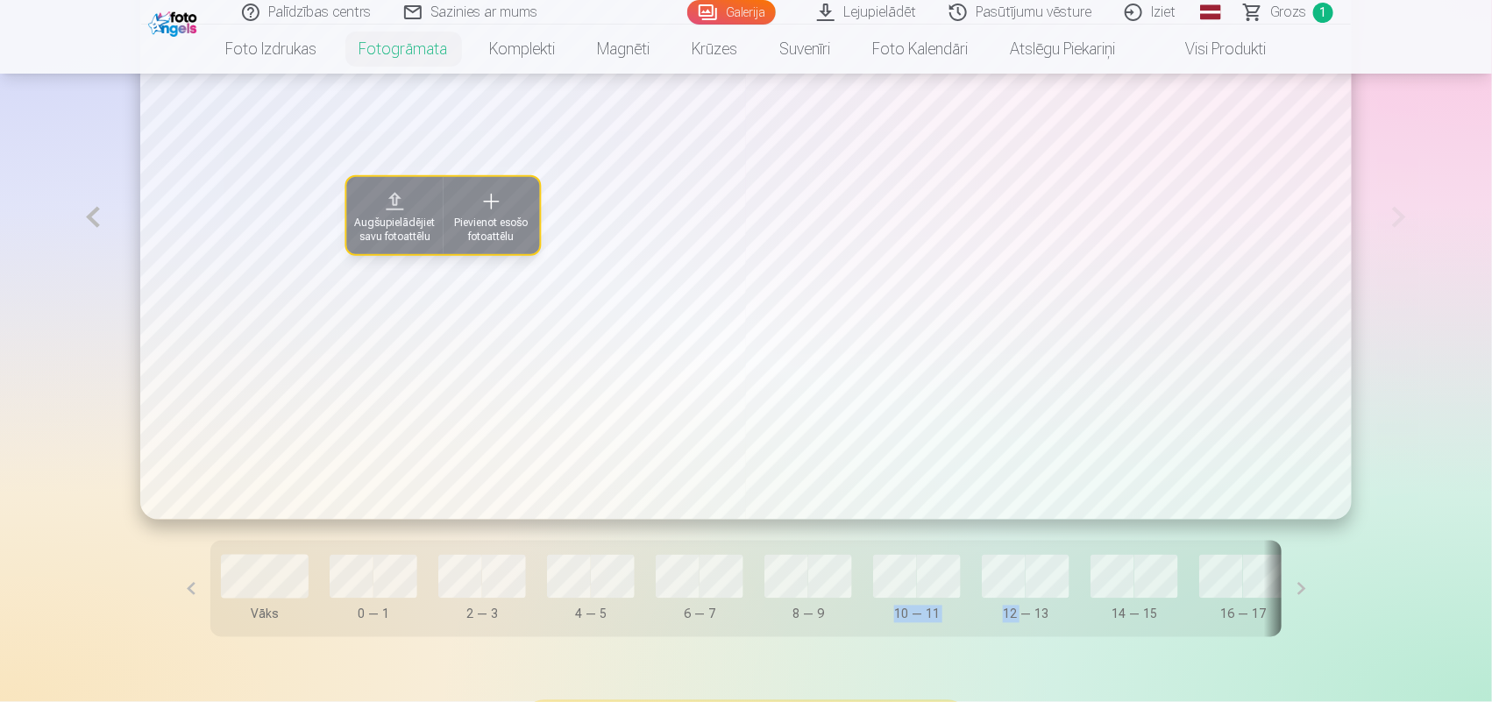
drag, startPoint x: 859, startPoint y: 641, endPoint x: 1024, endPoint y: 657, distance: 165.6
click at [1024, 657] on div "Augšupielādējiet savu fotoattēlu Pievienot esošo fotoattēlu Vāks 0 — 1 2 — 3 4 …" at bounding box center [746, 286] width 1347 height 786
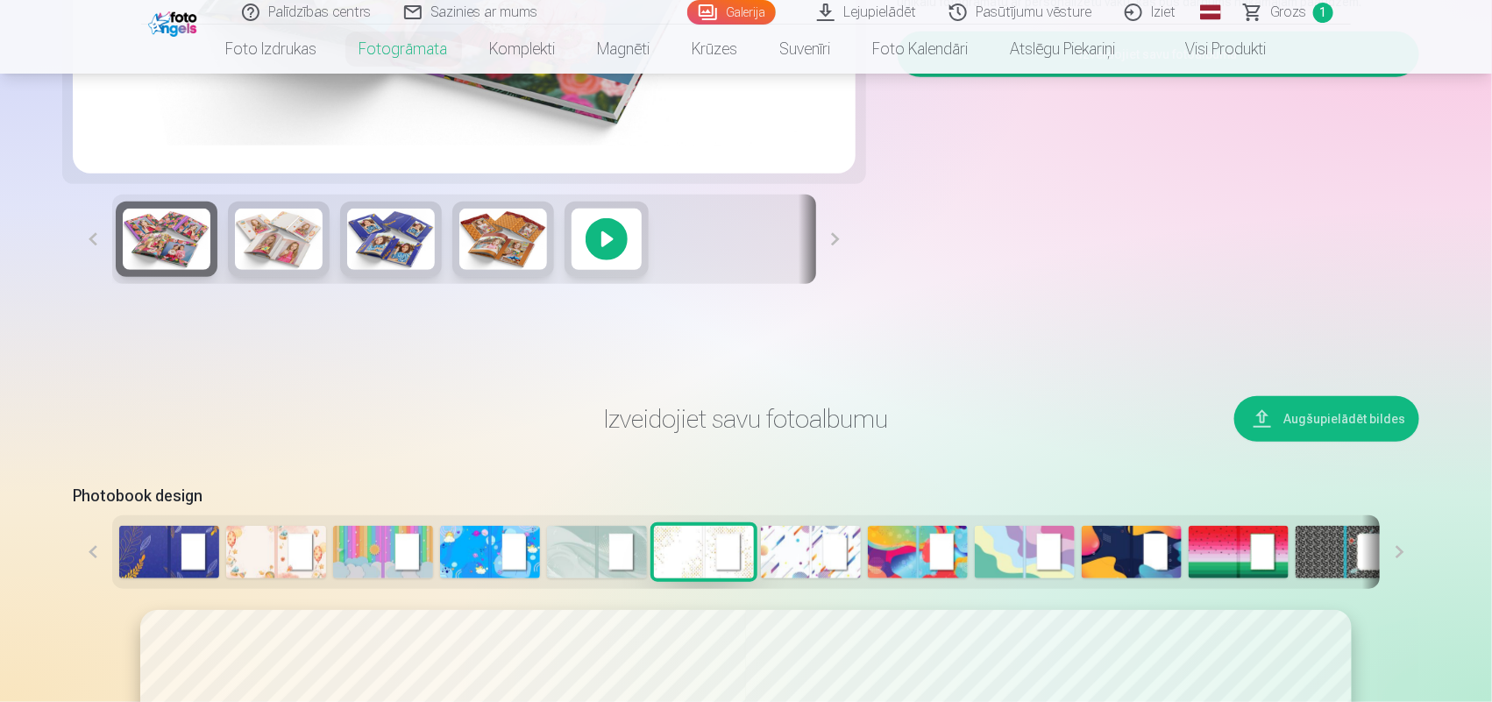
scroll to position [657, 0]
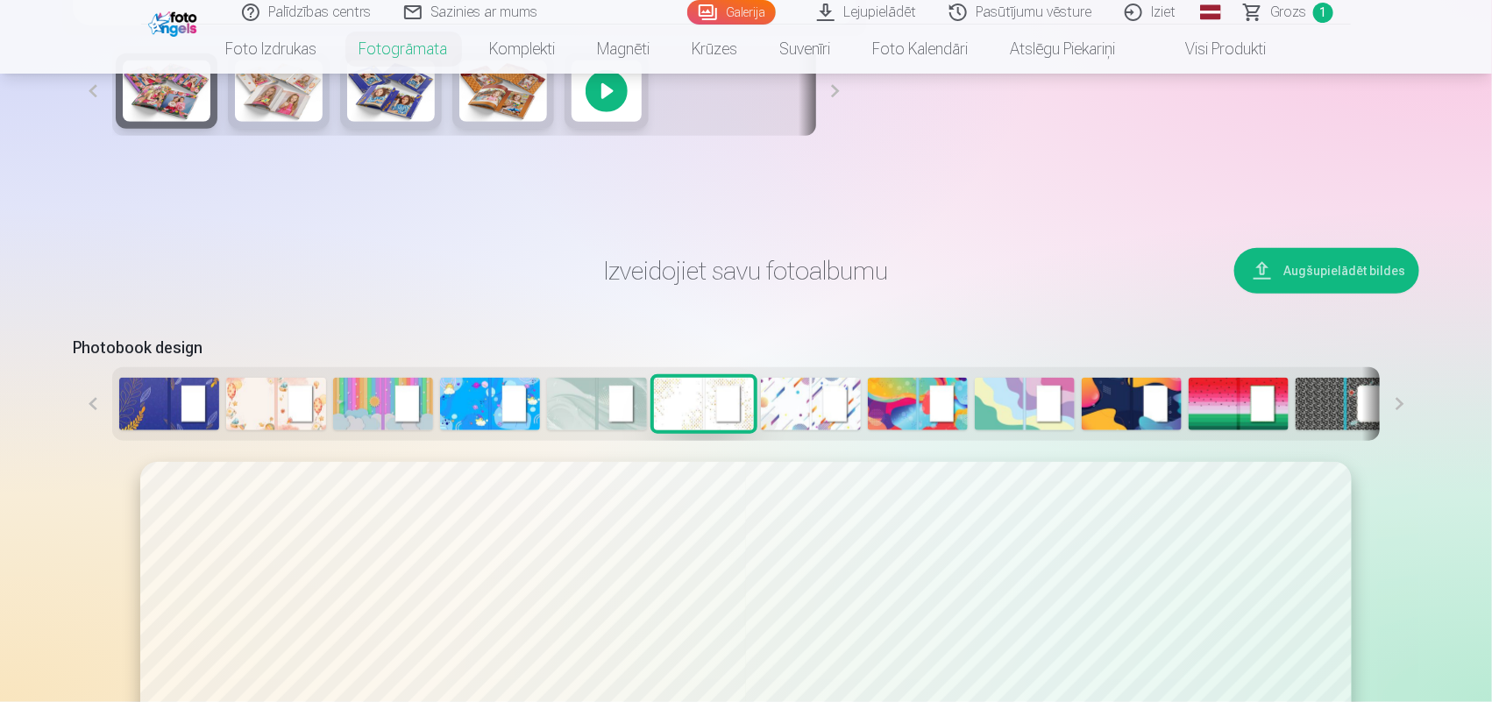
click at [1207, 403] on img at bounding box center [1239, 404] width 100 height 53
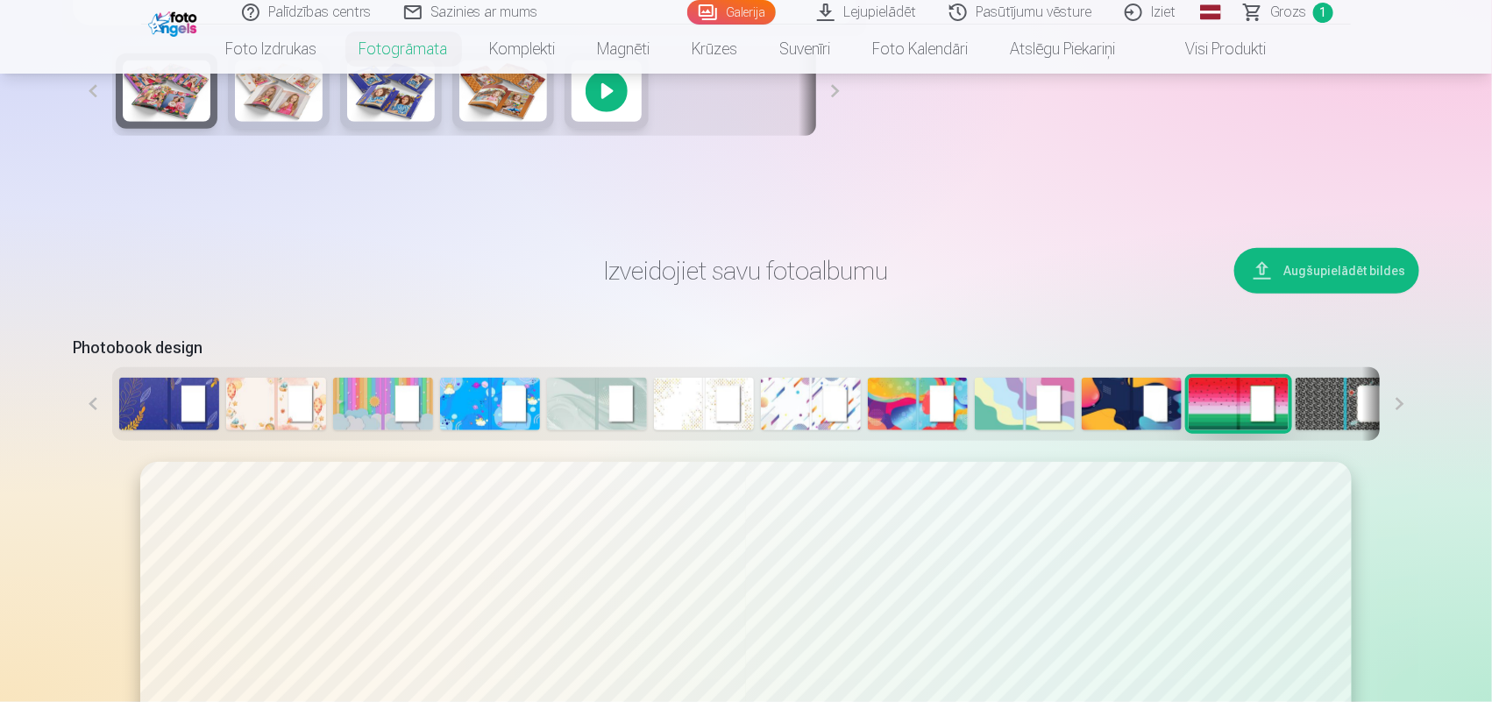
click at [715, 392] on img at bounding box center [704, 404] width 100 height 53
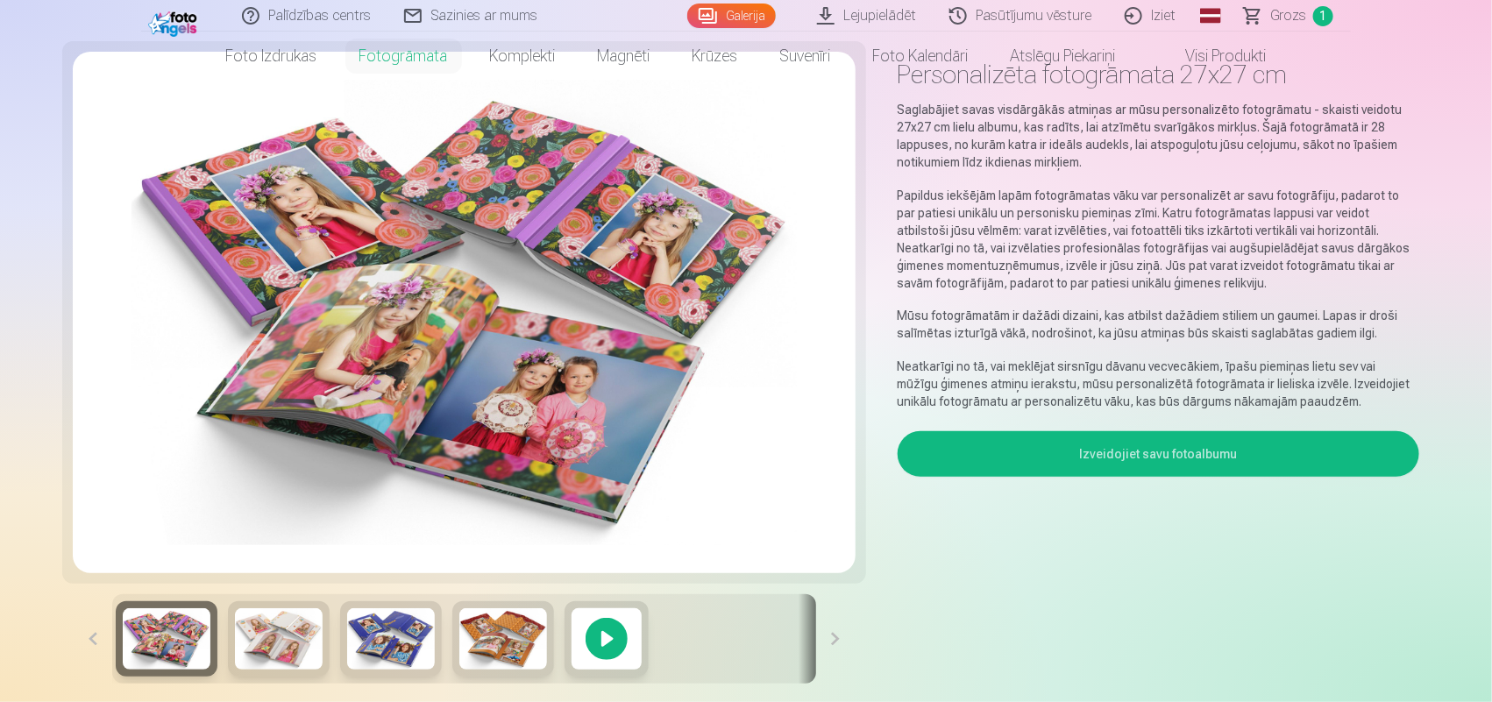
scroll to position [0, 0]
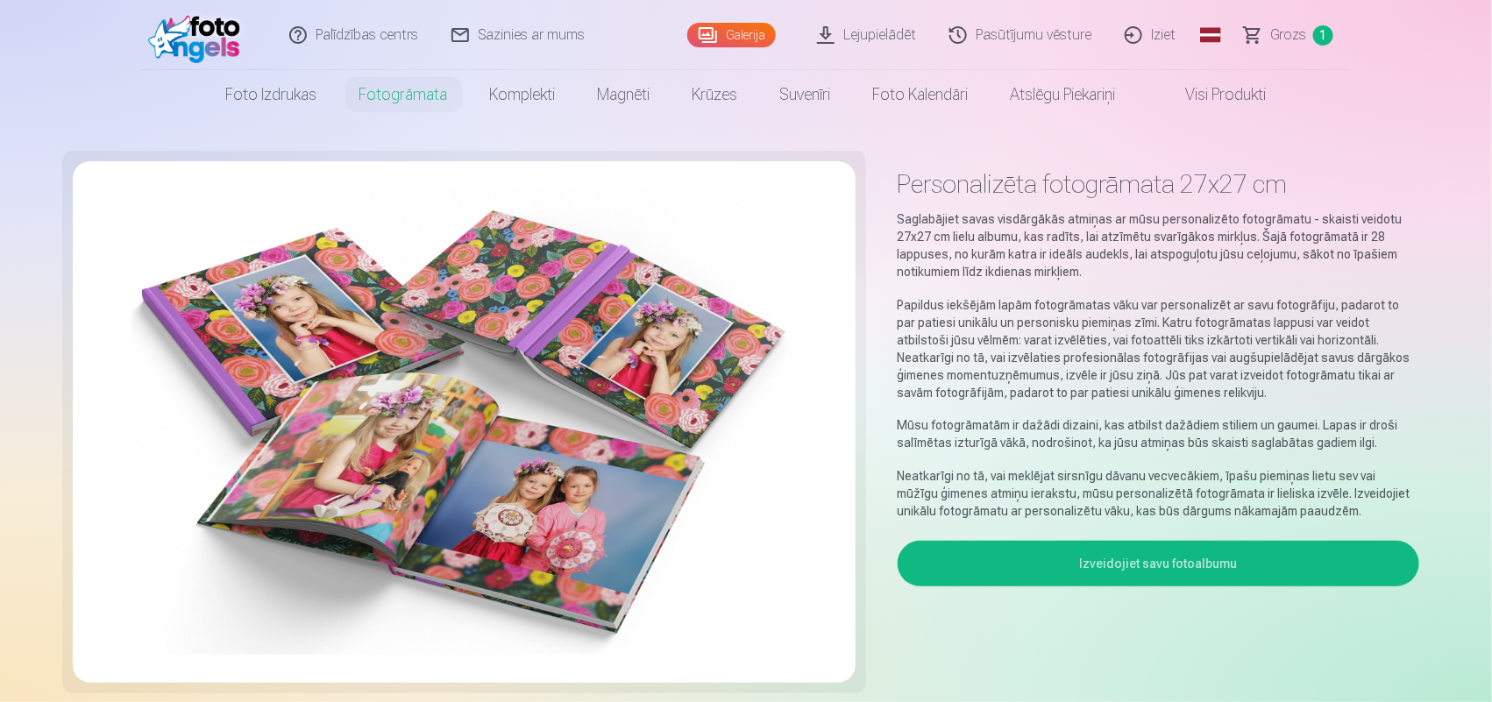
click at [738, 37] on link "Galerija" at bounding box center [731, 35] width 89 height 25
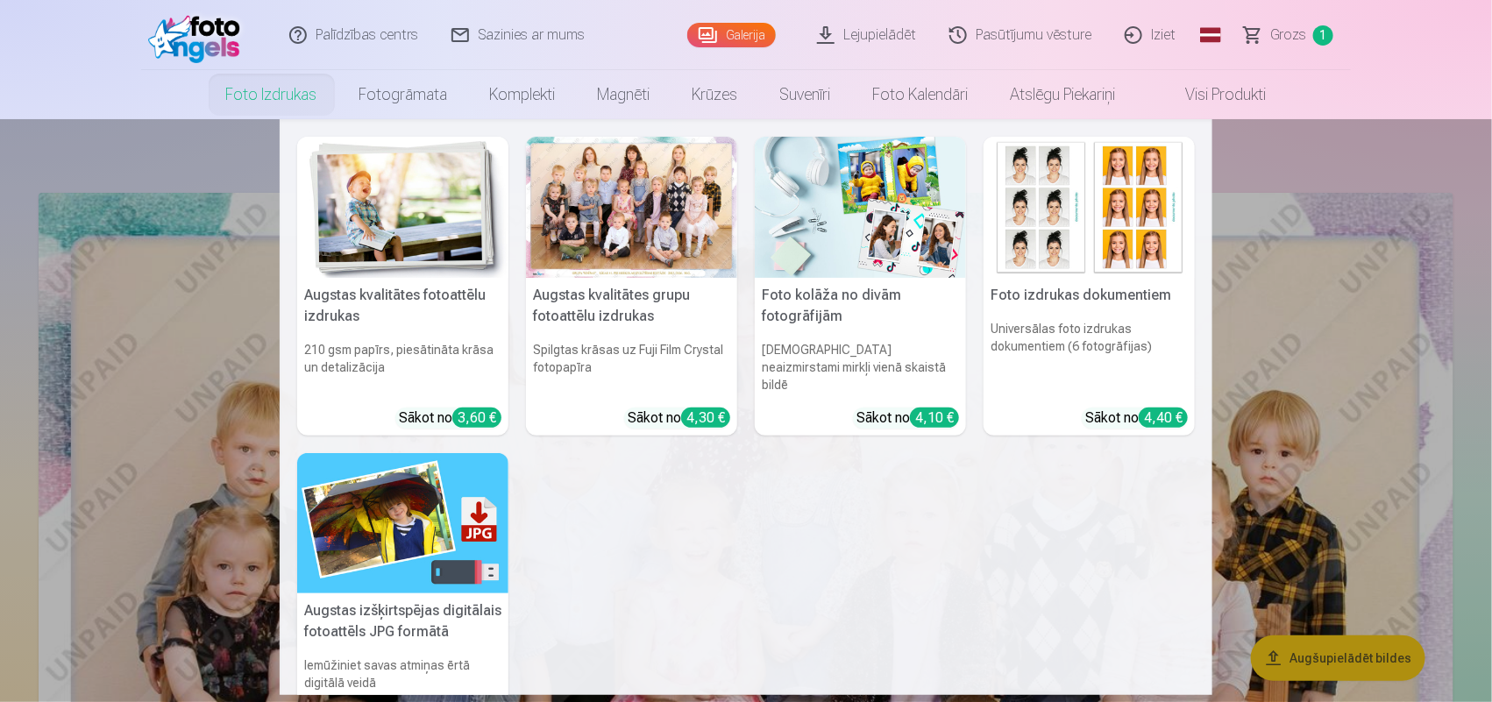
click at [1431, 195] on nav "Augstas kvalitātes fotoattēlu izdrukas 210 gsm papīrs, piesātināta krāsa un det…" at bounding box center [746, 407] width 1492 height 576
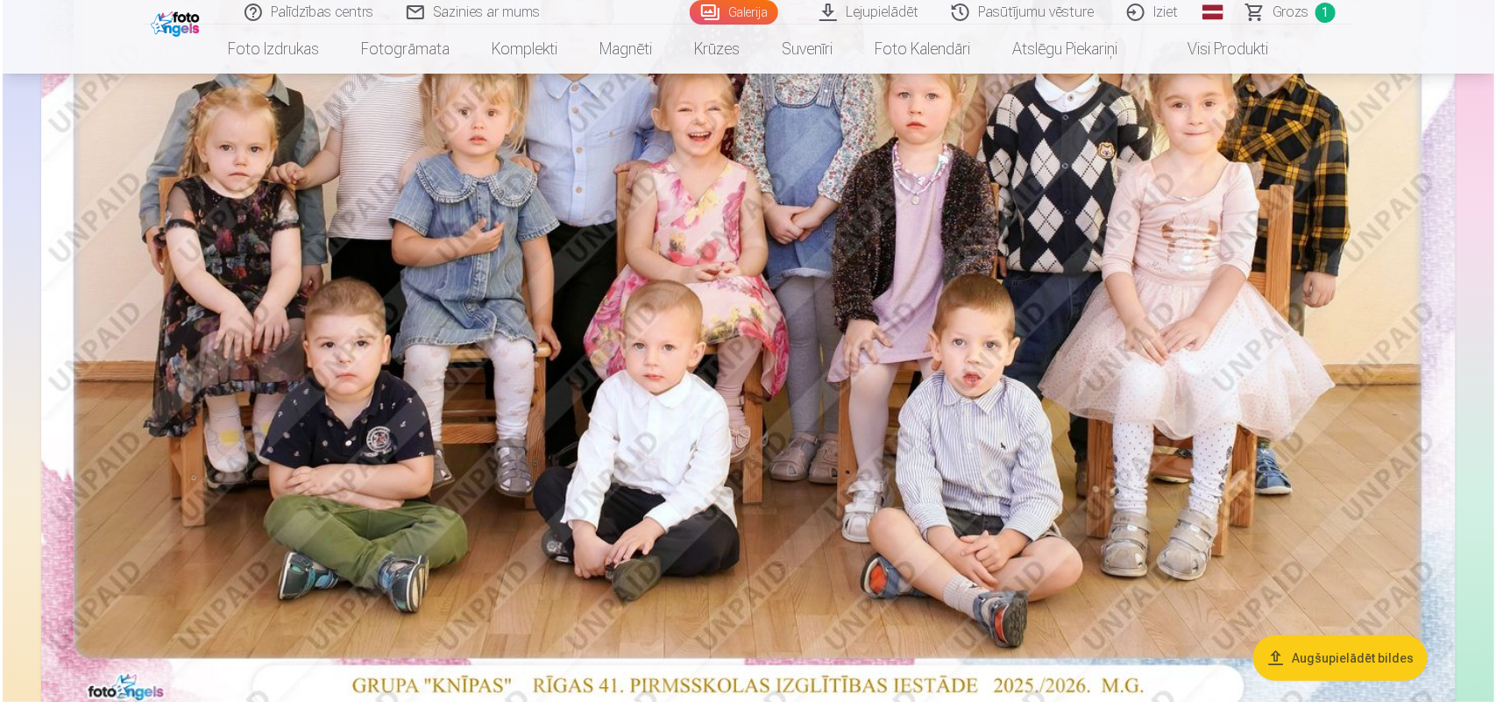
scroll to position [438, 0]
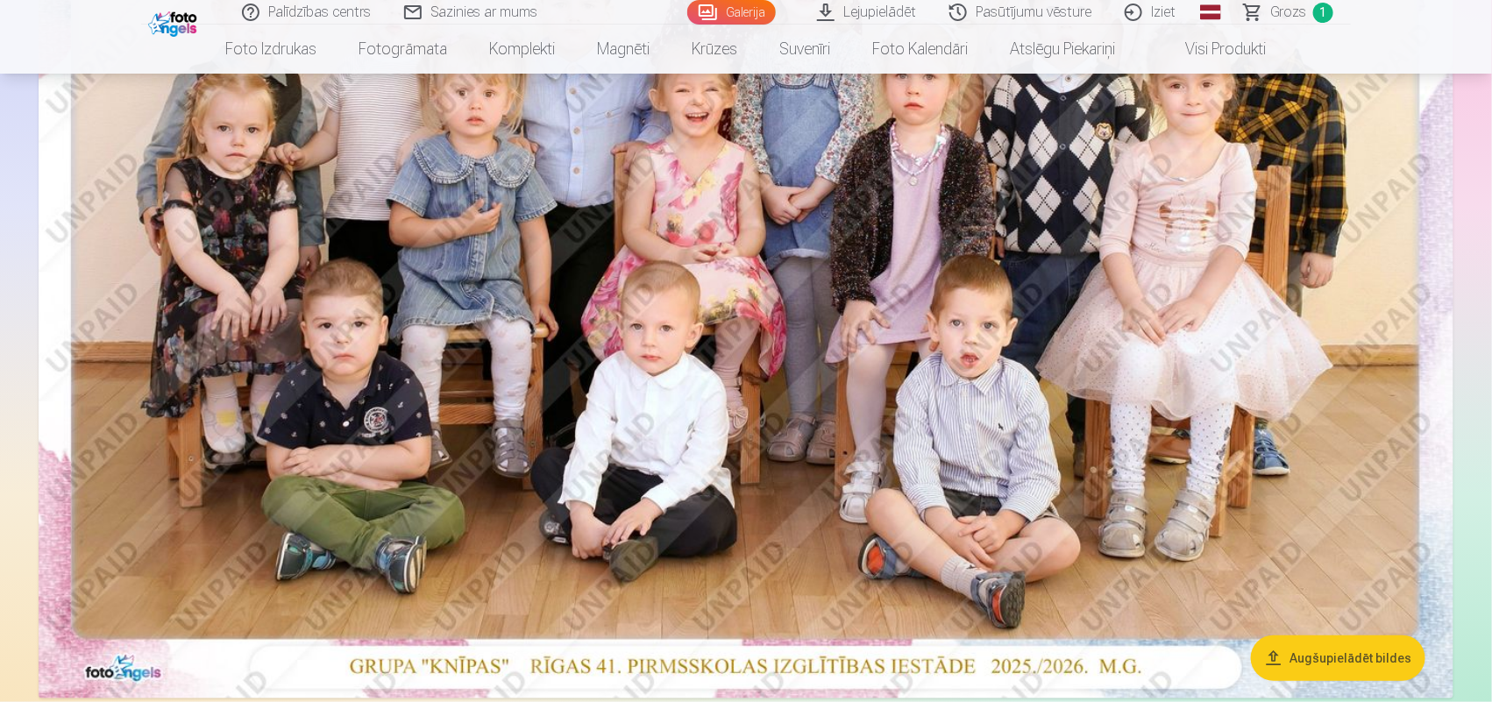
click at [778, 387] on img at bounding box center [746, 227] width 1415 height 944
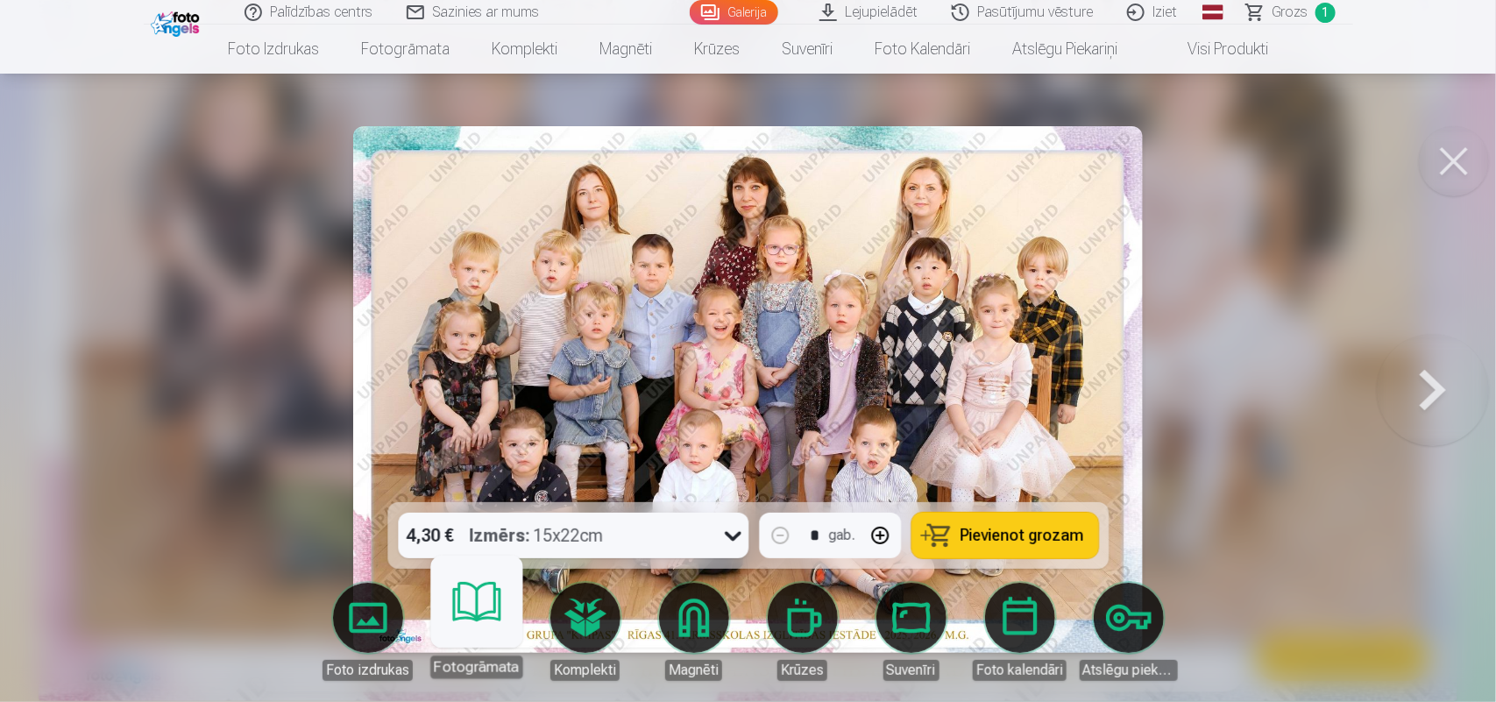
click at [479, 606] on link "Fotogrāmata" at bounding box center [477, 625] width 108 height 108
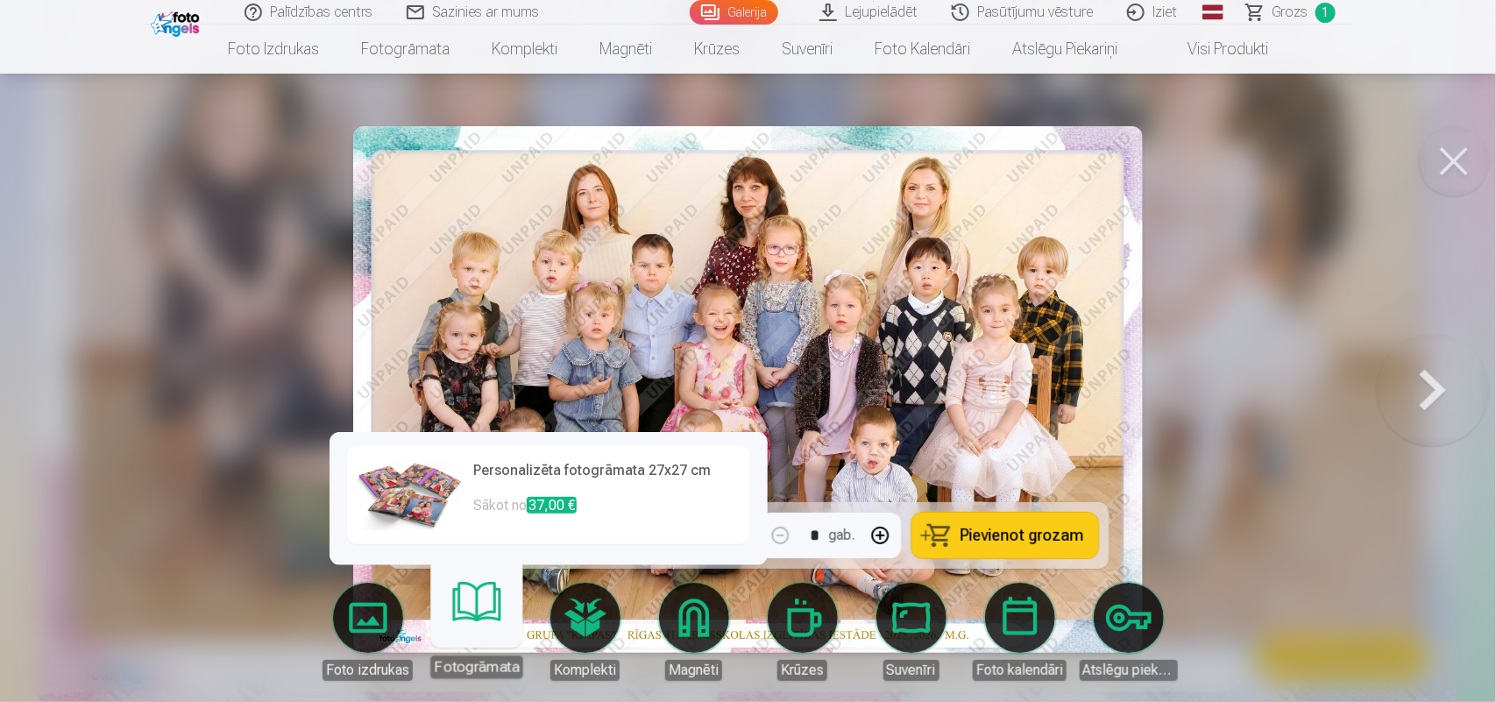
click at [555, 479] on h6 "Personalizēta fotogrāmata 27x27 cm" at bounding box center [606, 477] width 266 height 35
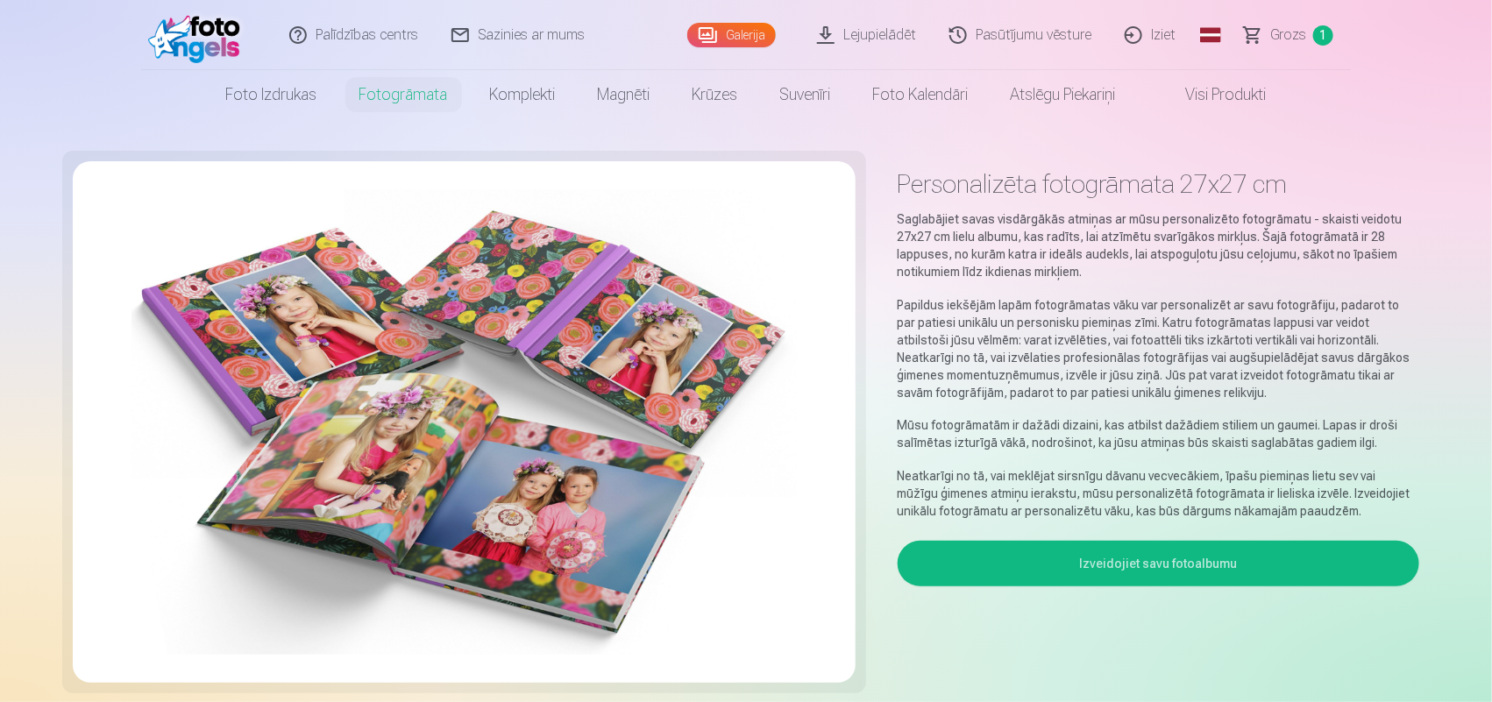
click at [1154, 37] on link "Iziet" at bounding box center [1151, 35] width 84 height 70
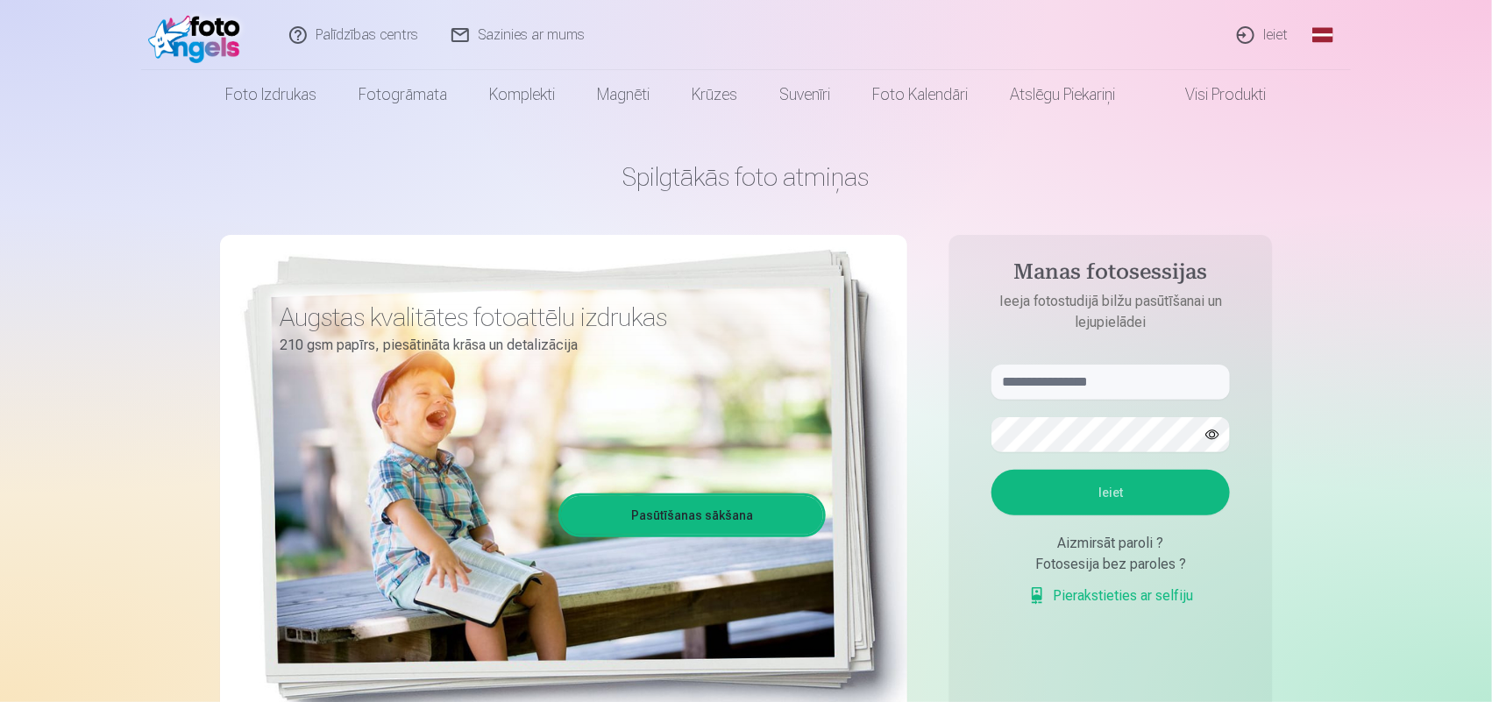
click at [1264, 39] on link "Ieiet" at bounding box center [1263, 35] width 84 height 70
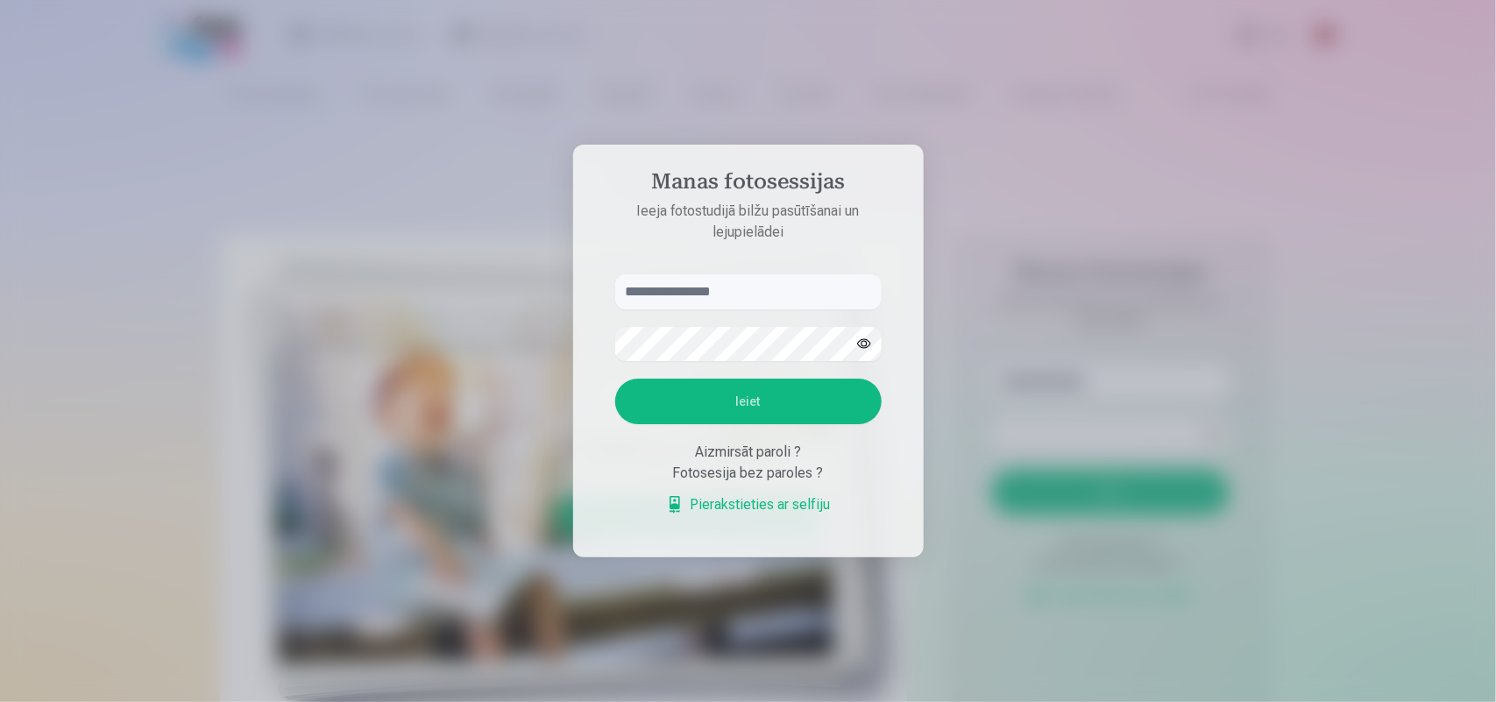
click at [761, 294] on input "text" at bounding box center [748, 291] width 266 height 35
click at [761, 294] on input "**********" at bounding box center [748, 291] width 266 height 35
type input "*"
type input "**********"
click at [615, 379] on button "Ieiet" at bounding box center [748, 402] width 266 height 46
